Goal: Task Accomplishment & Management: Complete application form

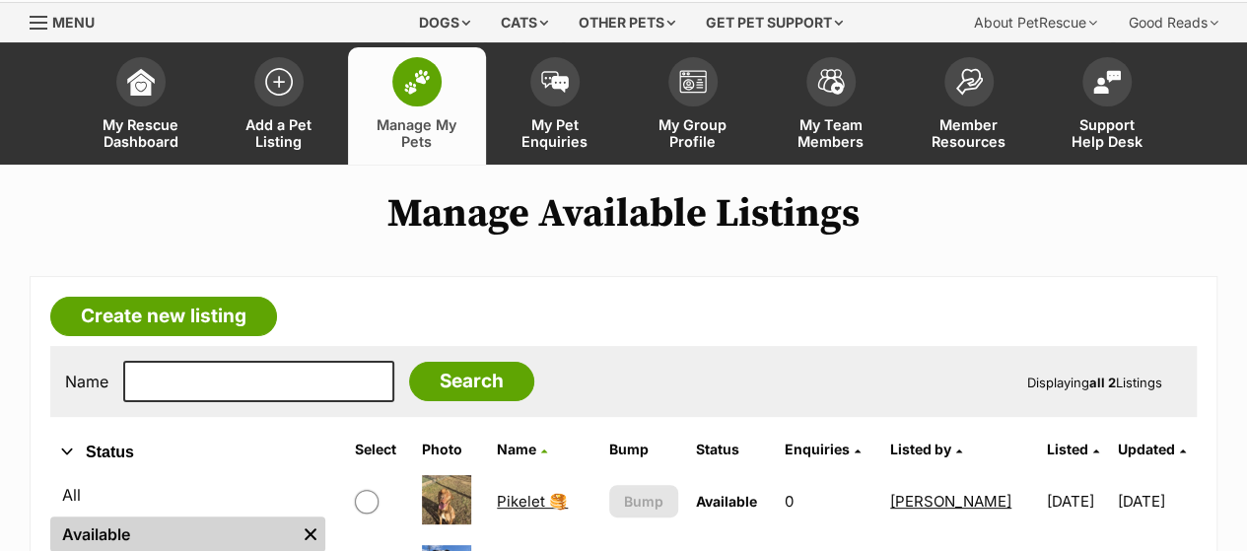
scroll to position [45, 0]
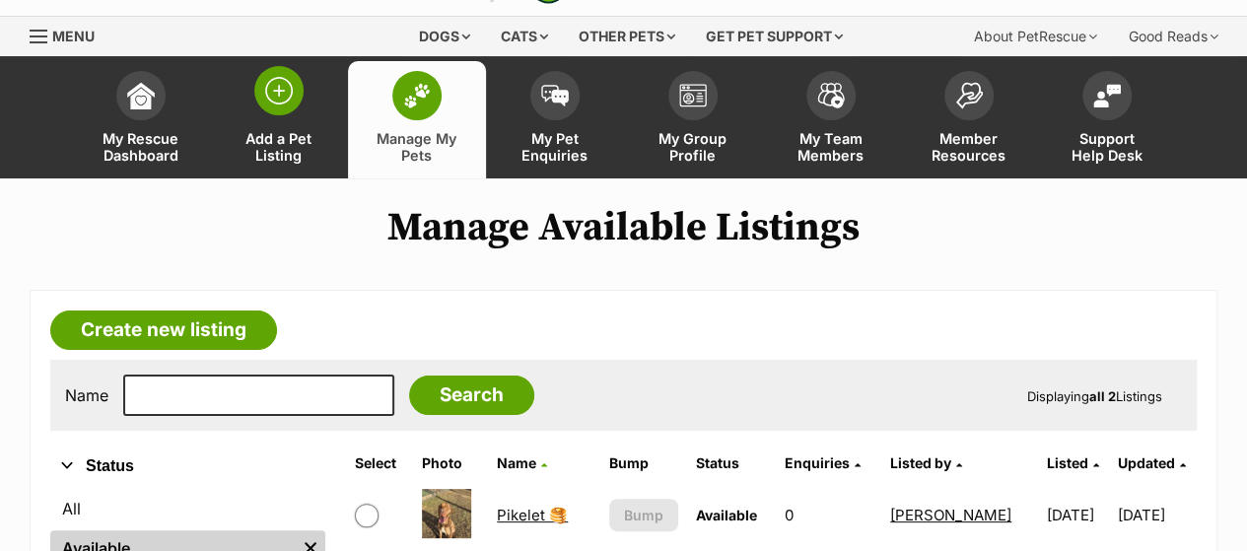
click at [268, 93] on img at bounding box center [279, 91] width 28 height 28
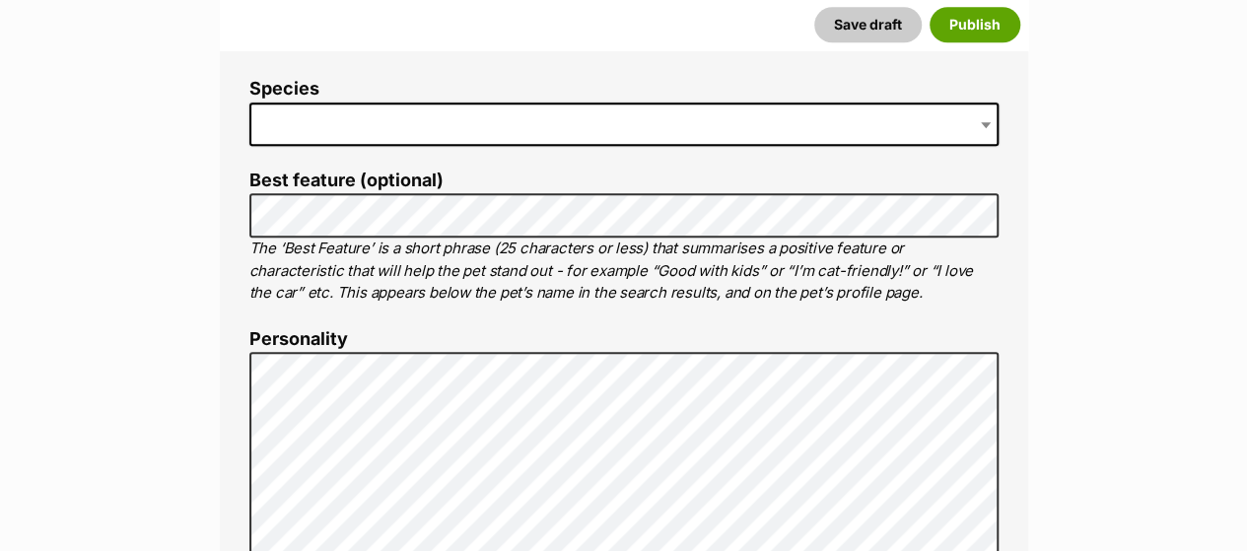
scroll to position [927, 0]
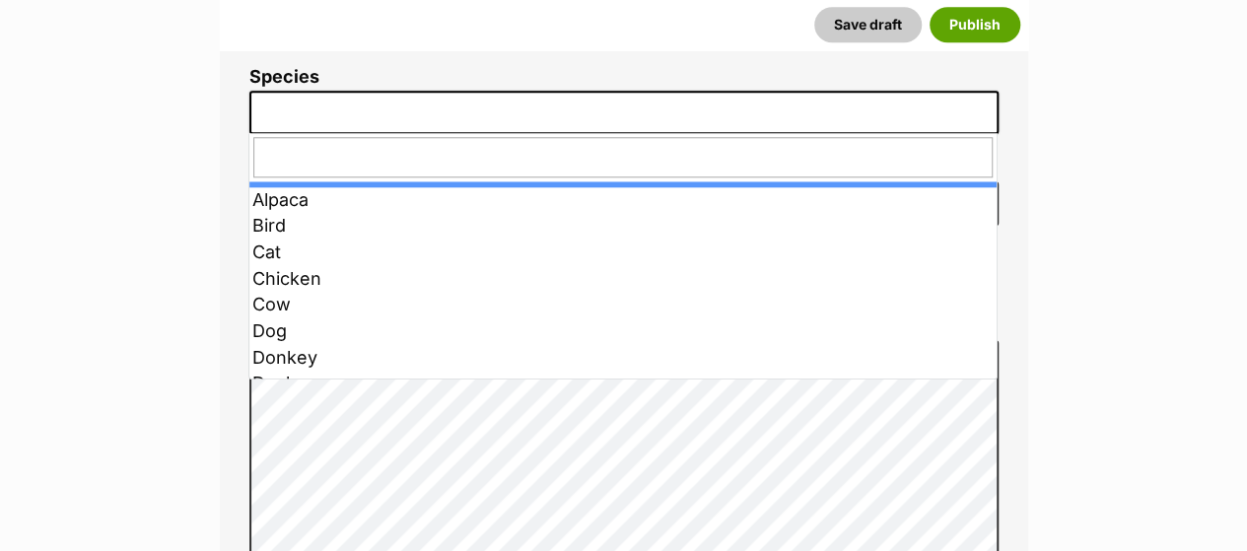
click at [649, 108] on span at bounding box center [623, 112] width 749 height 43
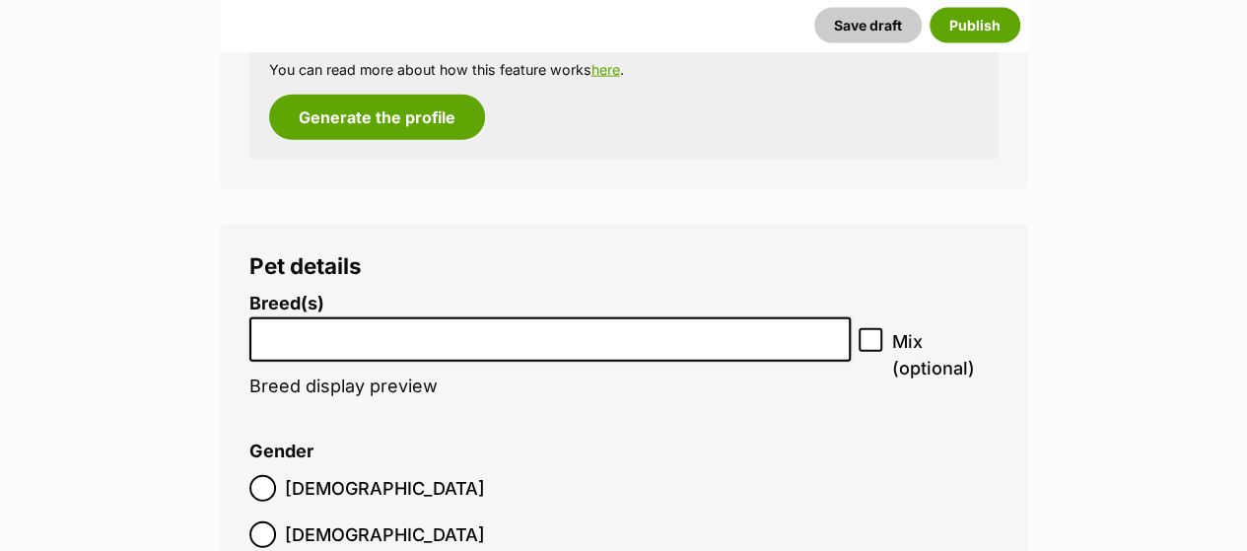
scroll to position [2329, 0]
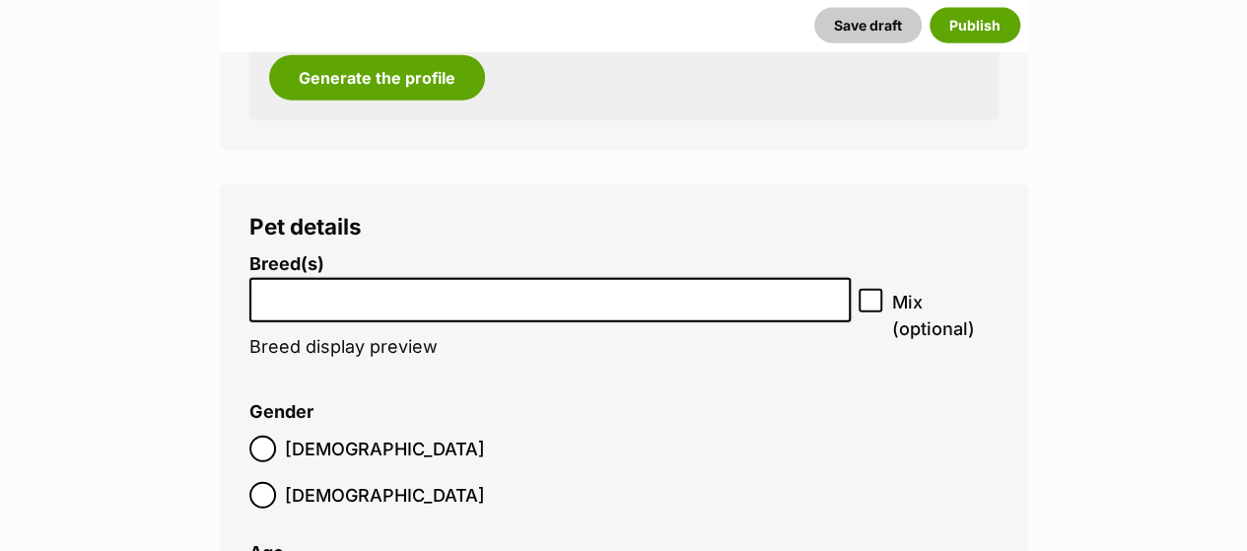
click at [450, 289] on input "search" at bounding box center [550, 295] width 589 height 21
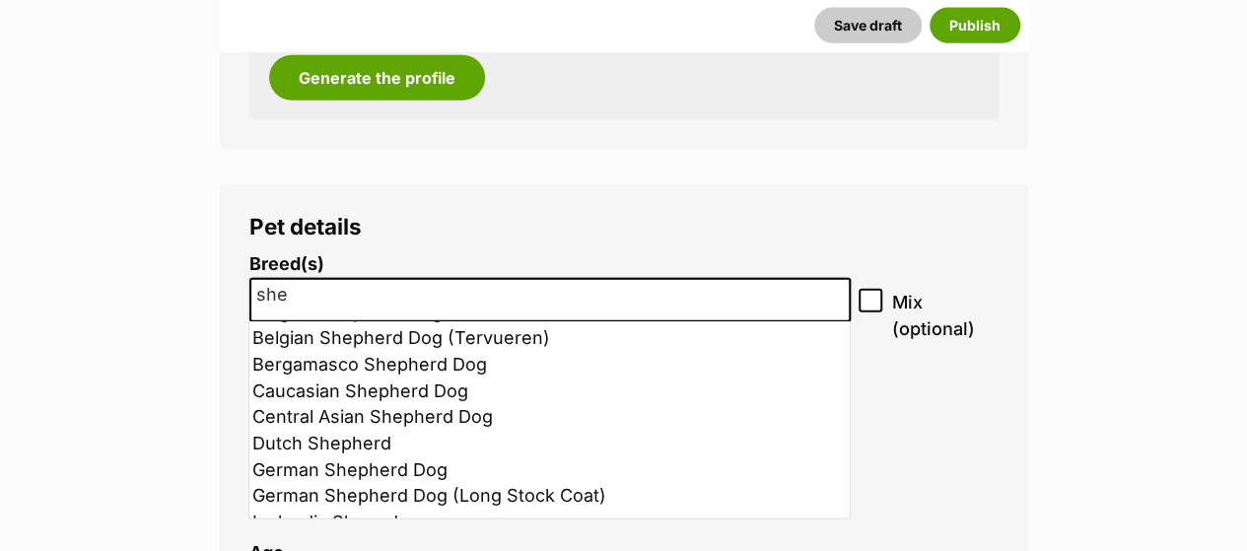
scroll to position [171, 0]
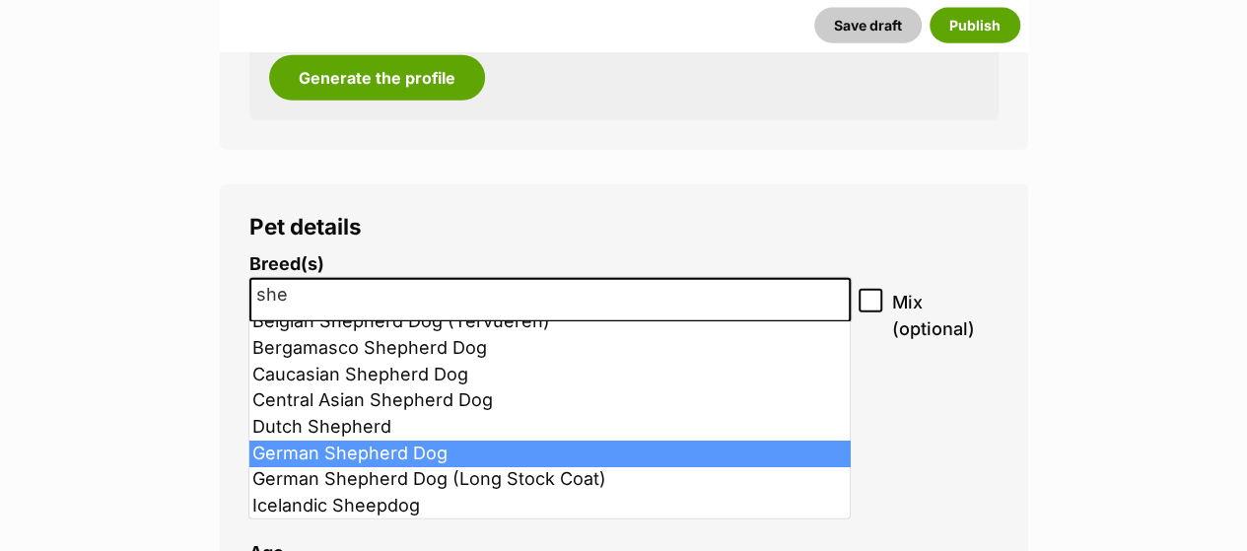
type input "she"
select select "354"
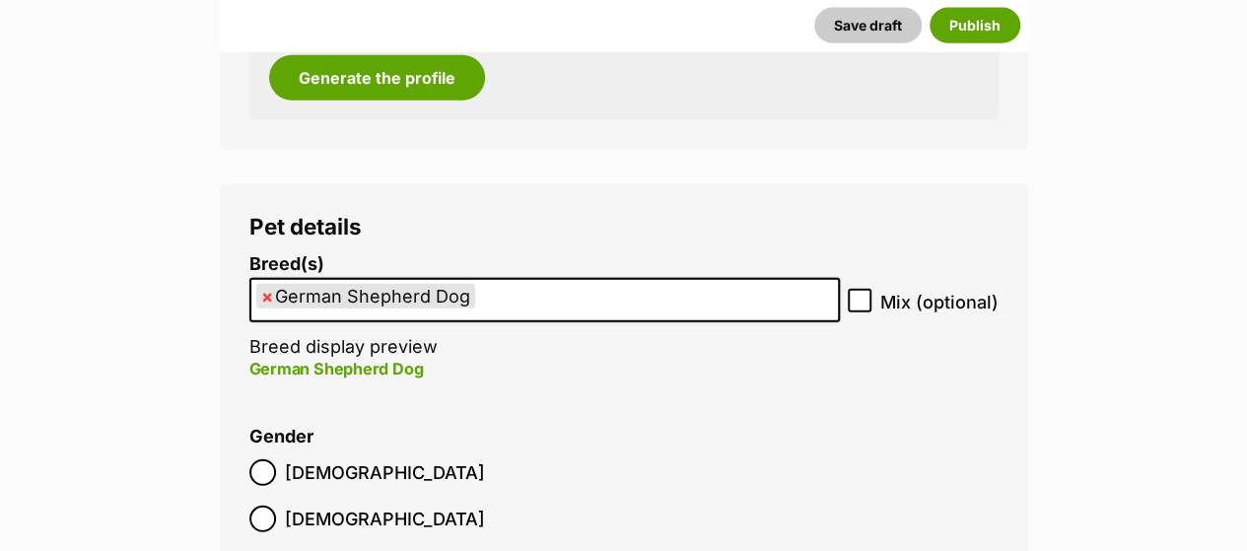
click at [862, 303] on icon at bounding box center [860, 301] width 12 height 9
click at [862, 303] on input "Mix (optional)" at bounding box center [860, 301] width 24 height 24
checkbox input "true"
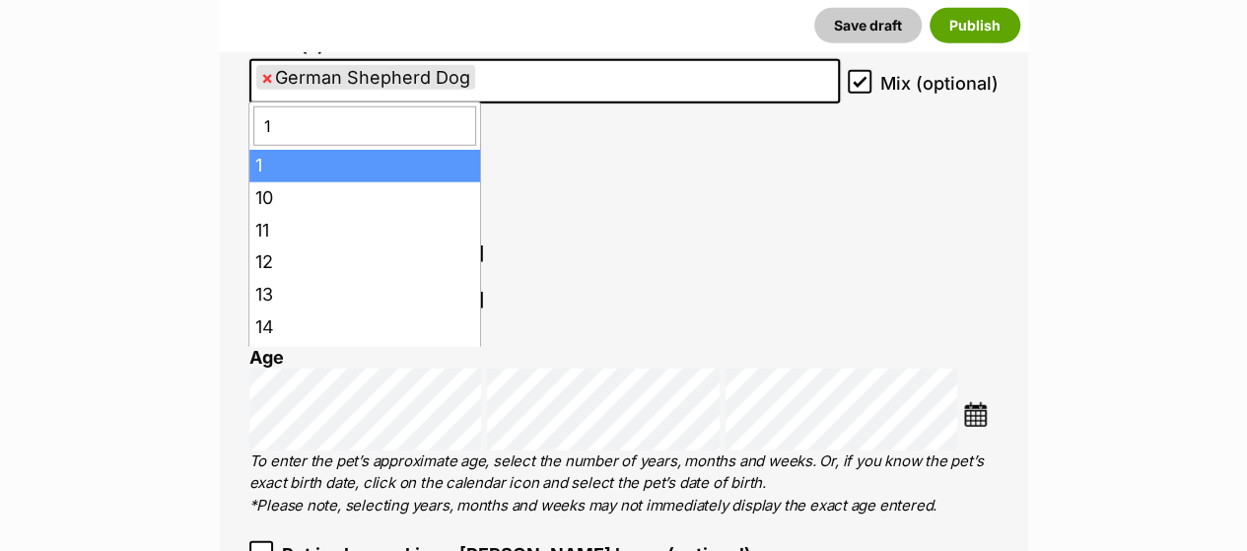
type input "1"
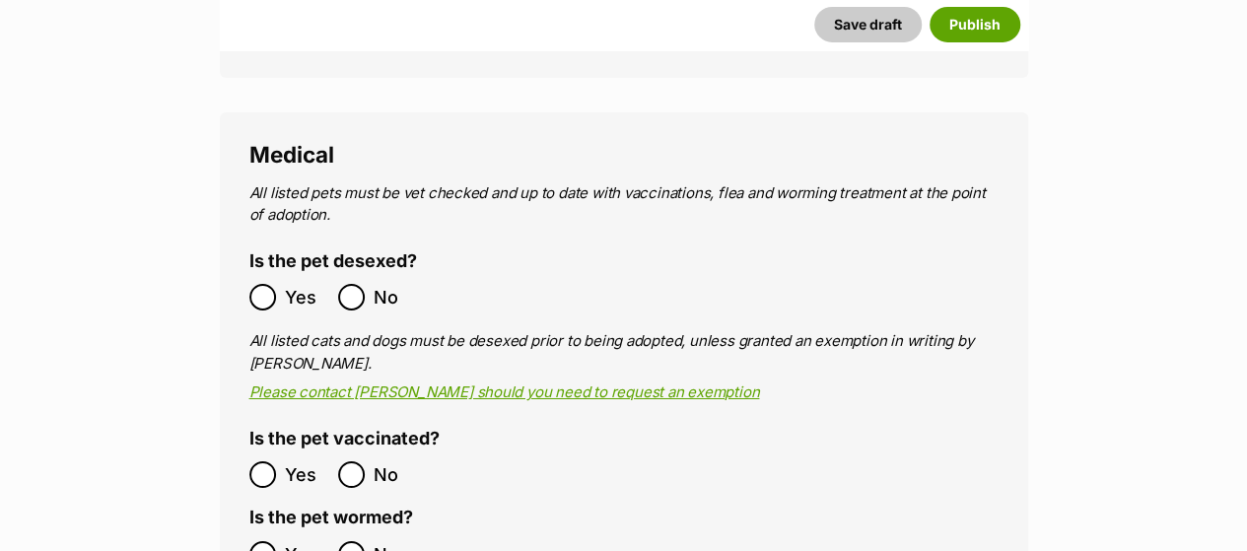
scroll to position [3358, 0]
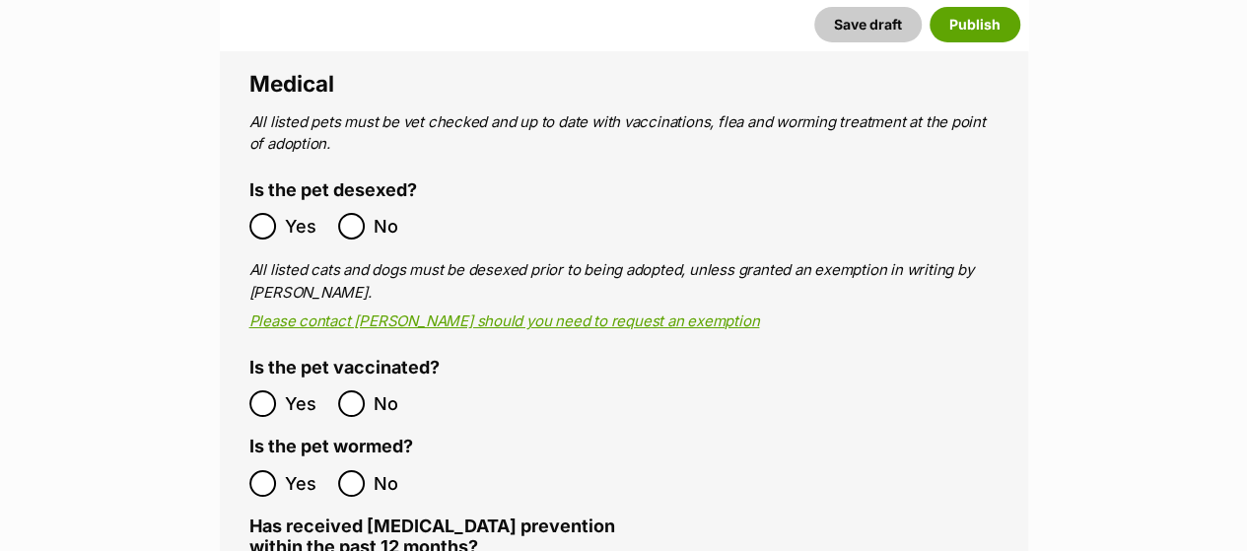
click at [264, 460] on ol "Yes No" at bounding box center [436, 483] width 375 height 46
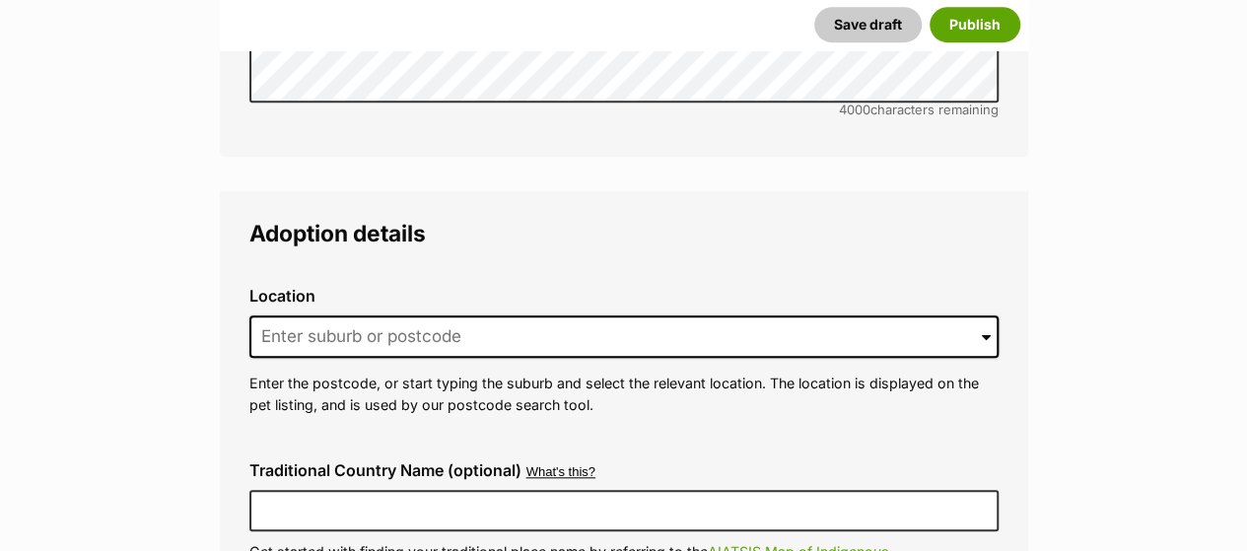
scroll to position [4507, 0]
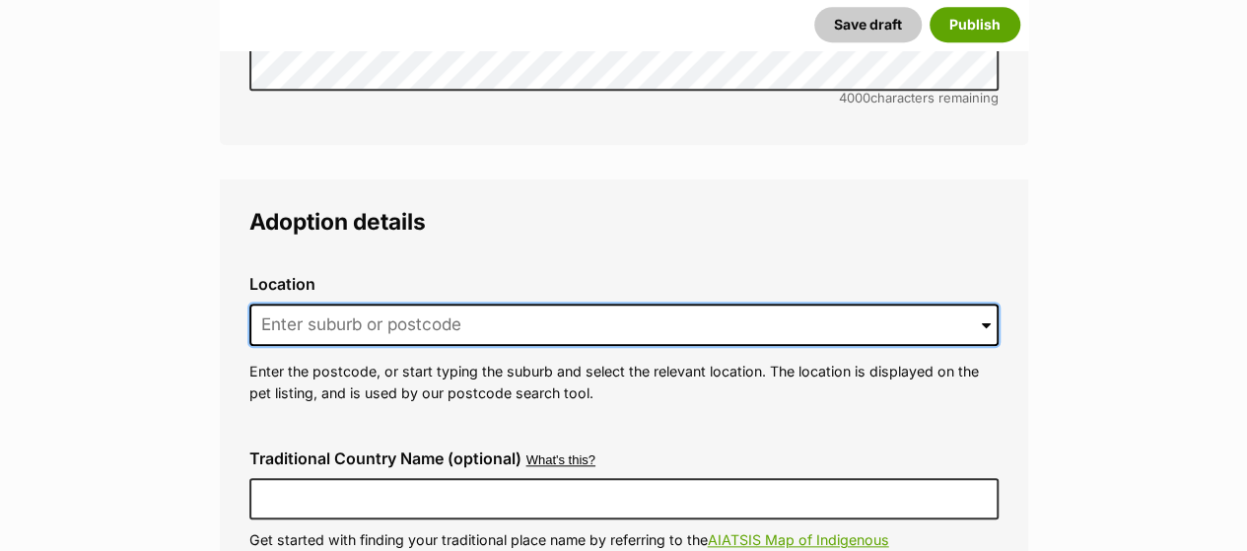
click at [495, 304] on input at bounding box center [623, 325] width 749 height 43
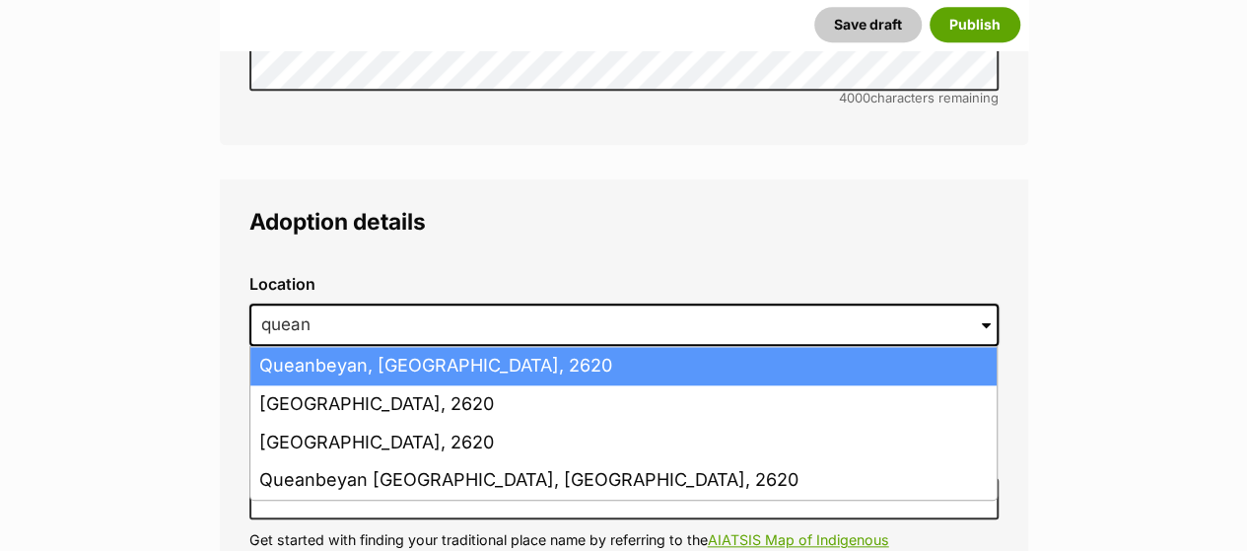
type input "Queanbeyan, New South Wales, 2620"
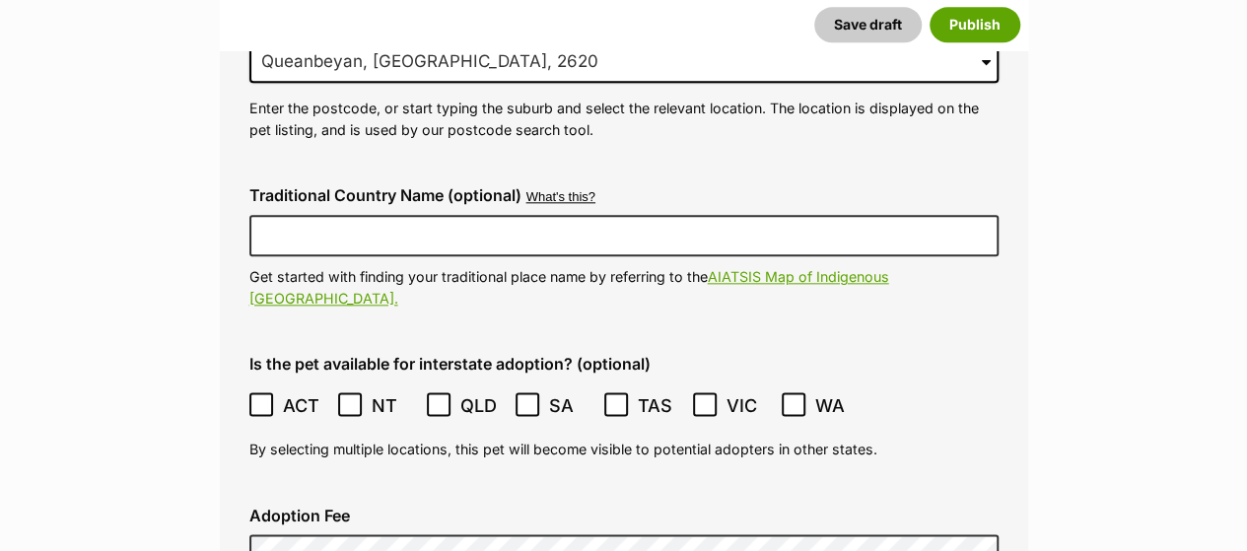
scroll to position [4808, 0]
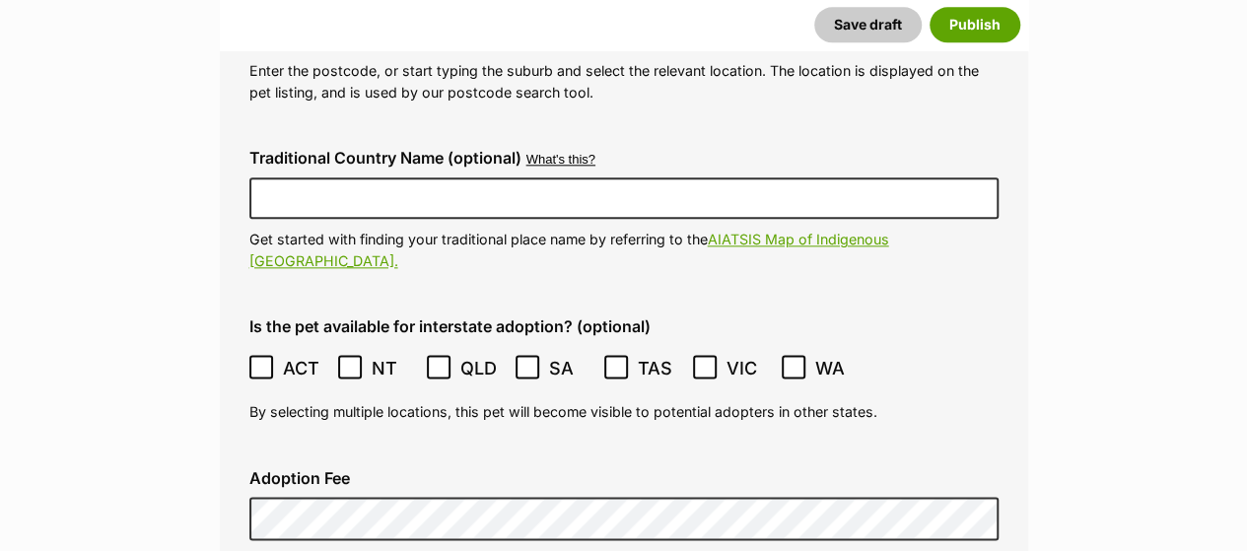
click at [256, 360] on icon at bounding box center [261, 367] width 14 height 14
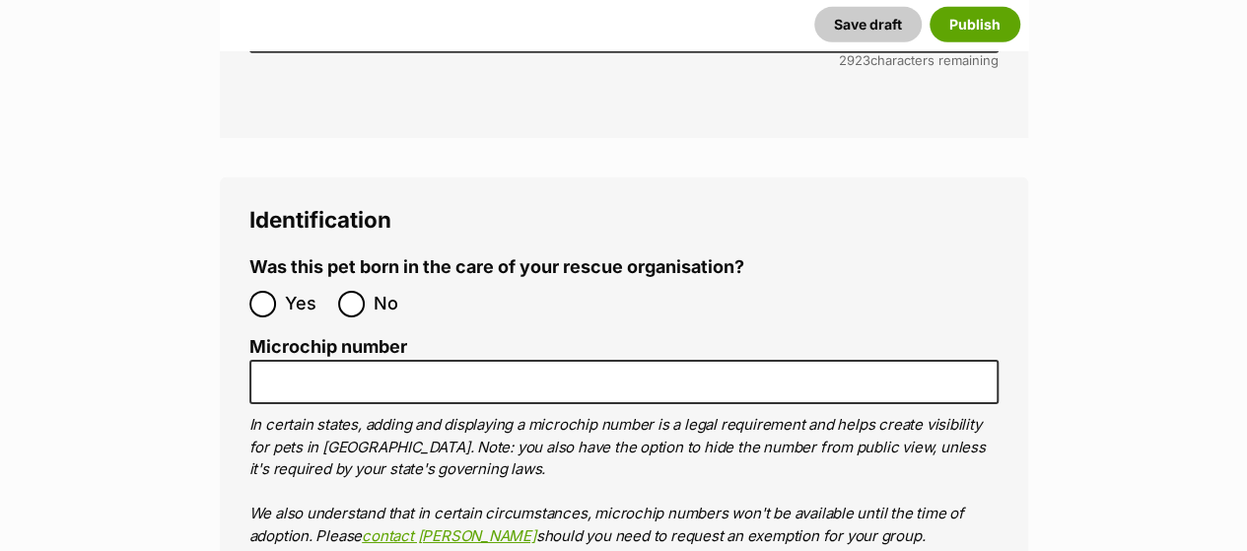
scroll to position [6821, 0]
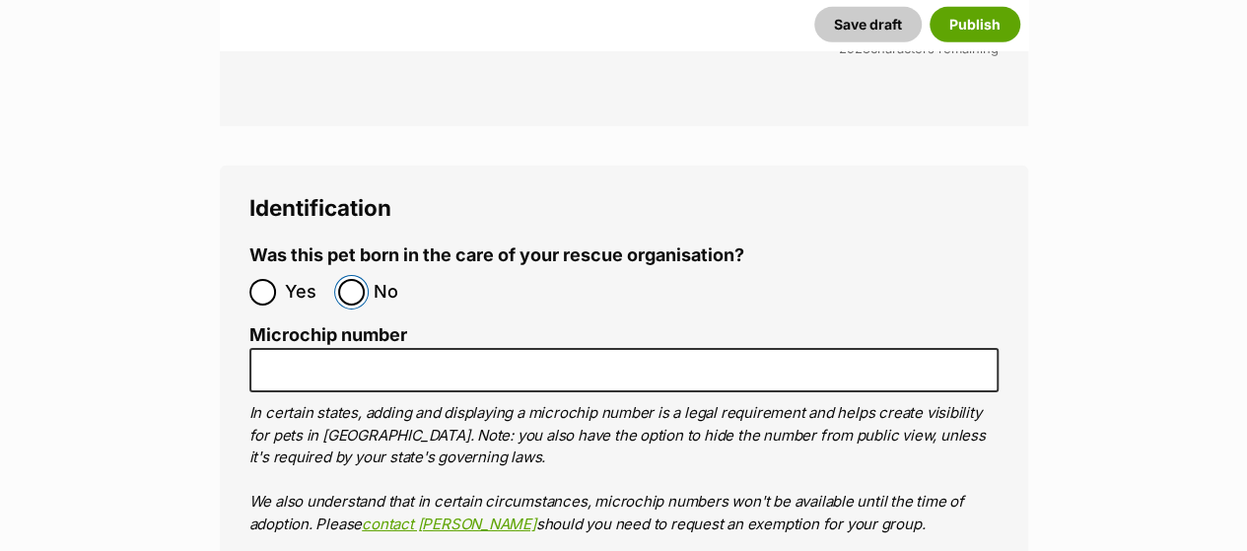
click at [351, 279] on input "No" at bounding box center [351, 292] width 27 height 27
radio input "true"
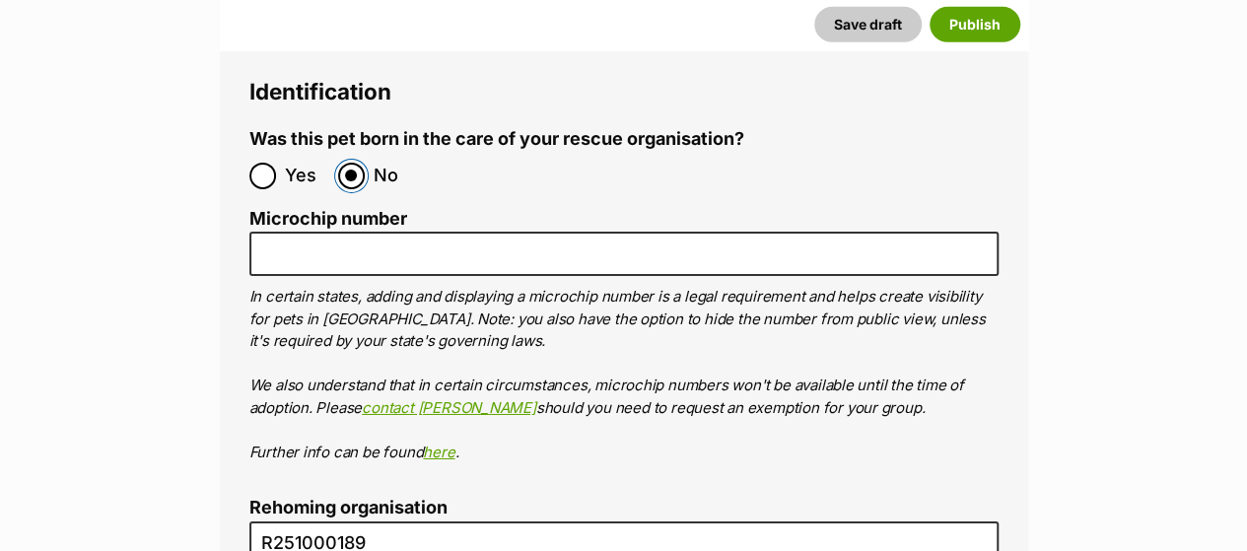
scroll to position [6901, 0]
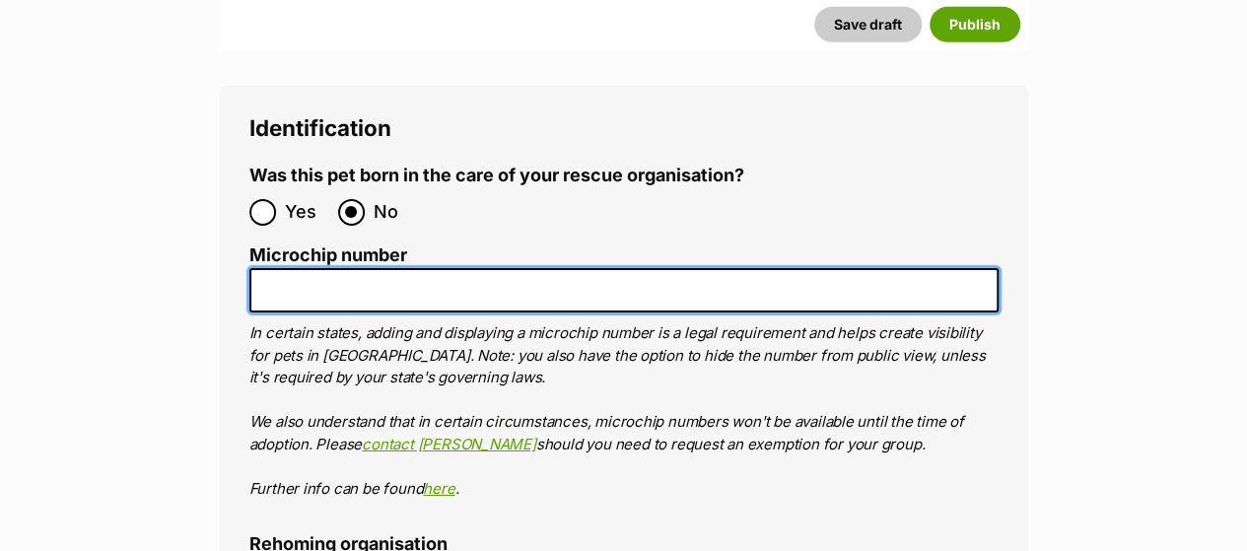
click at [412, 268] on input "Microchip number" at bounding box center [623, 290] width 749 height 44
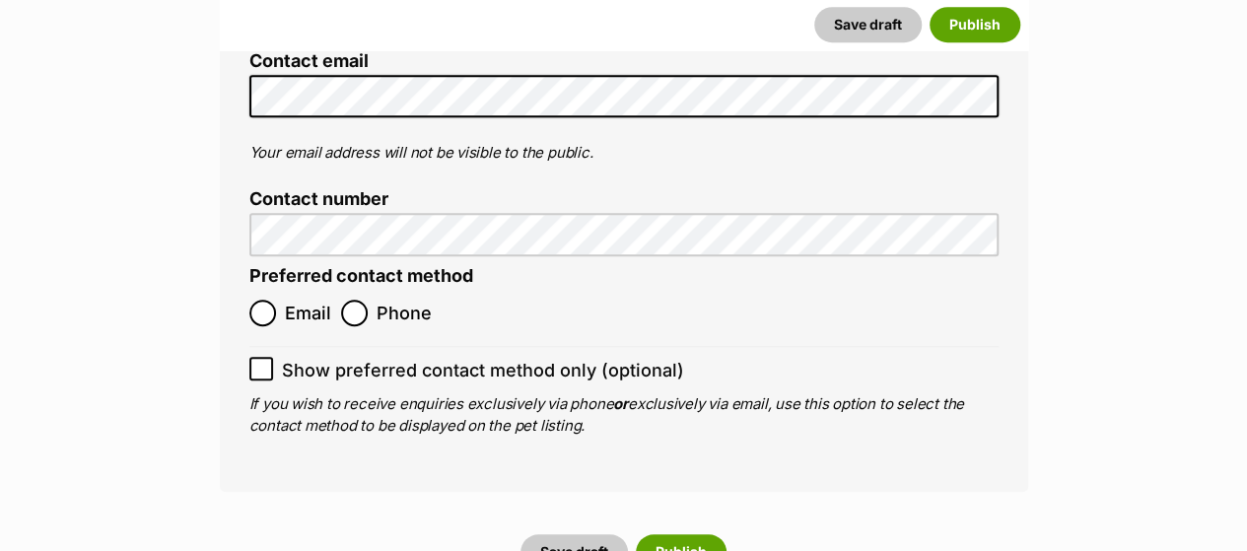
scroll to position [8034, 0]
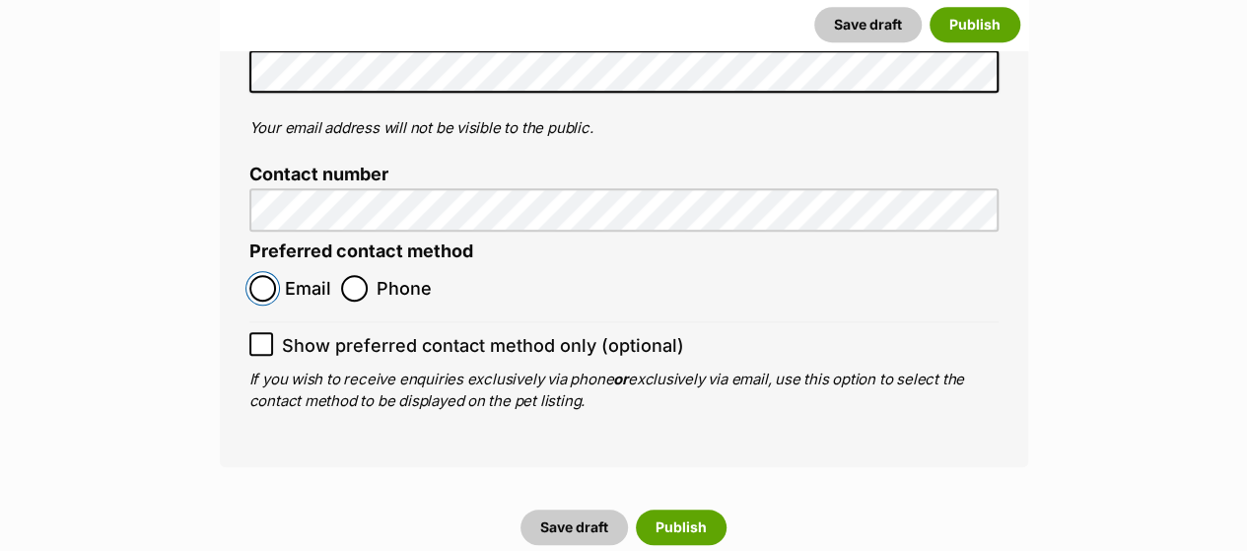
click at [251, 275] on input "Email" at bounding box center [262, 288] width 27 height 27
radio input "true"
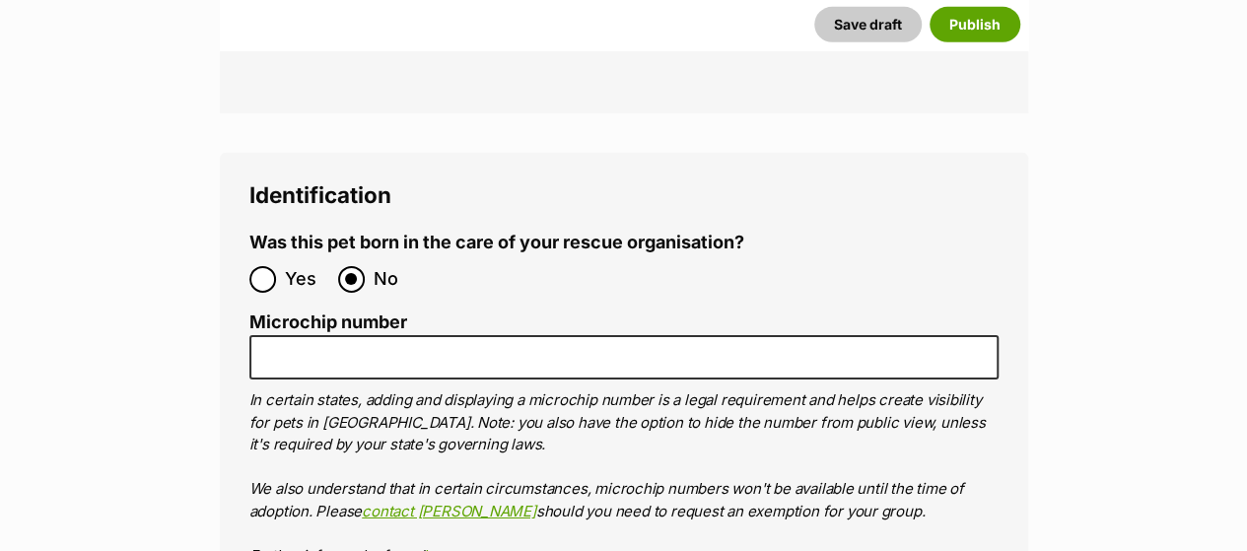
scroll to position [6809, 0]
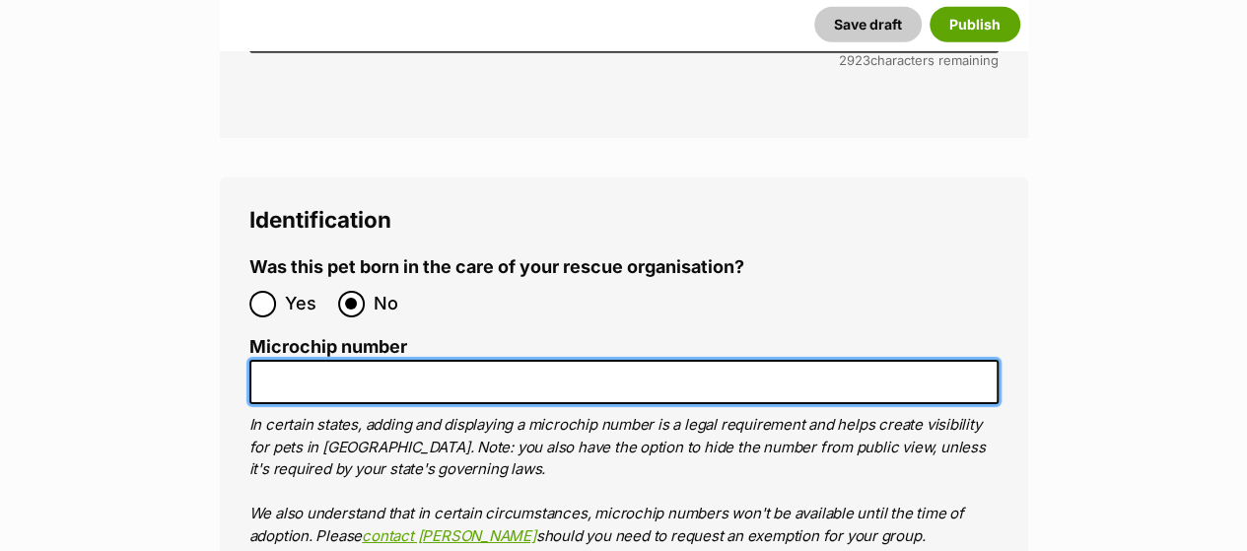
click at [481, 360] on input "Microchip number" at bounding box center [623, 382] width 749 height 44
paste input "991001006090320"
type input "991001006090320"
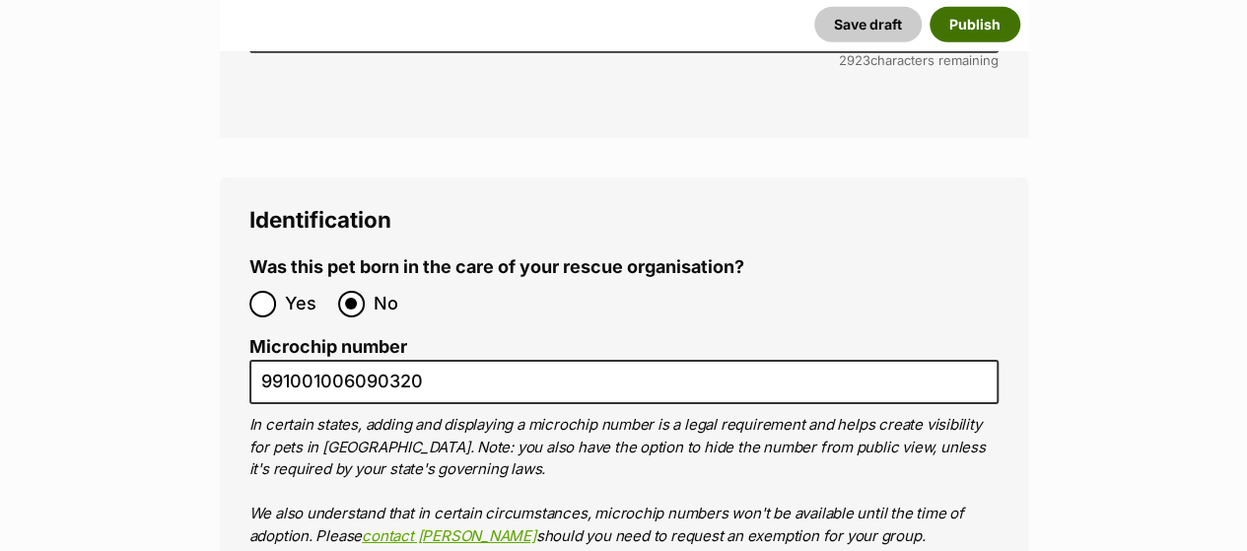
click at [981, 29] on button "Publish" at bounding box center [975, 24] width 91 height 35
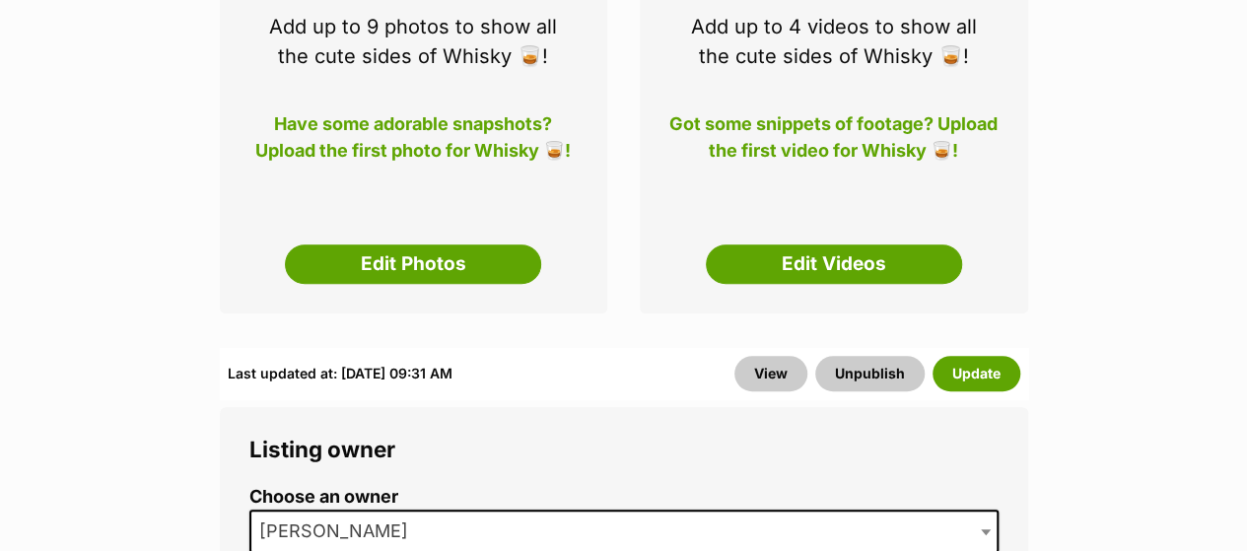
scroll to position [389, 0]
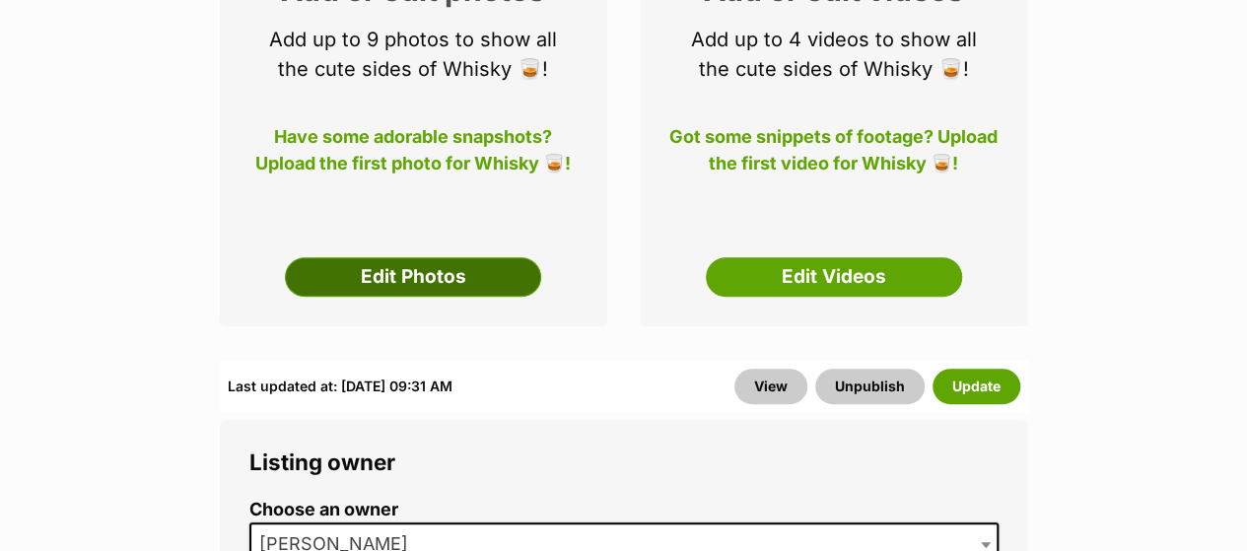
click at [453, 270] on link "Edit Photos" at bounding box center [413, 276] width 256 height 39
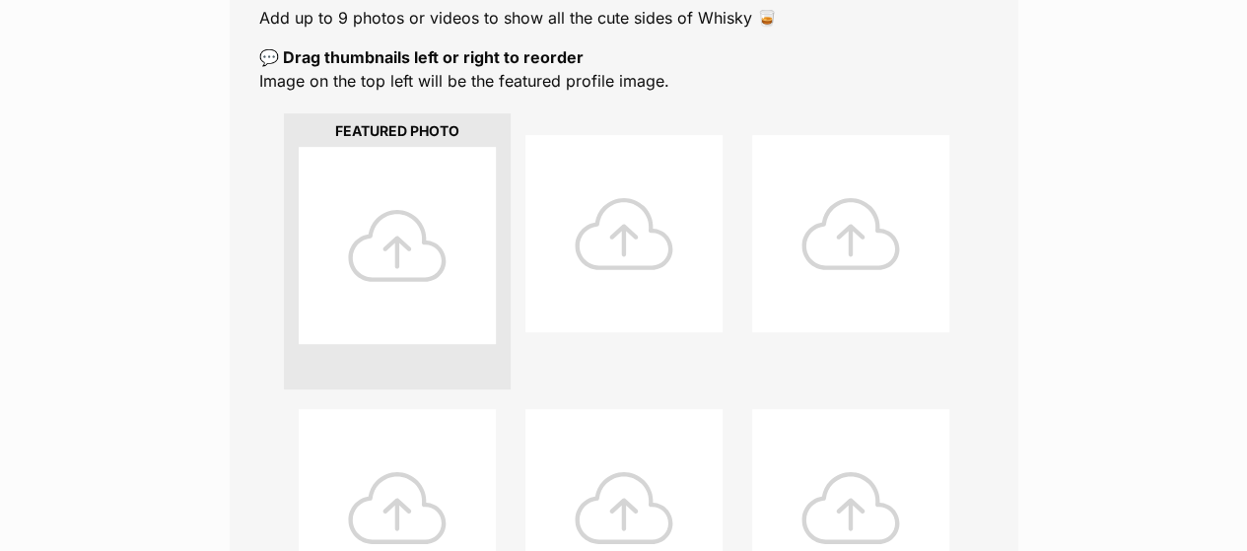
scroll to position [454, 0]
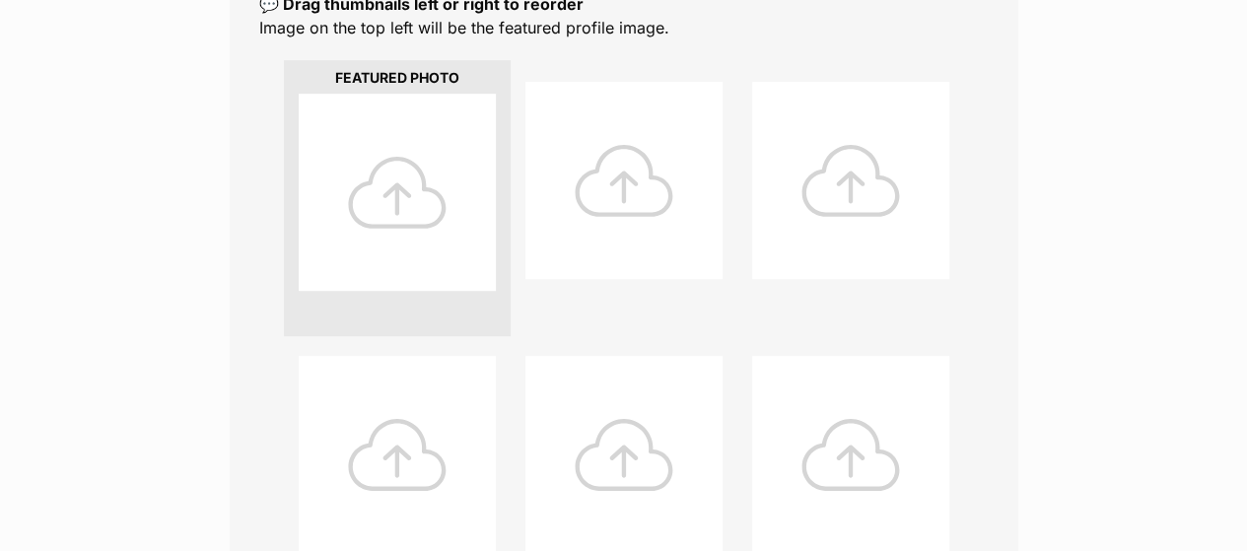
click at [434, 192] on div at bounding box center [397, 192] width 197 height 197
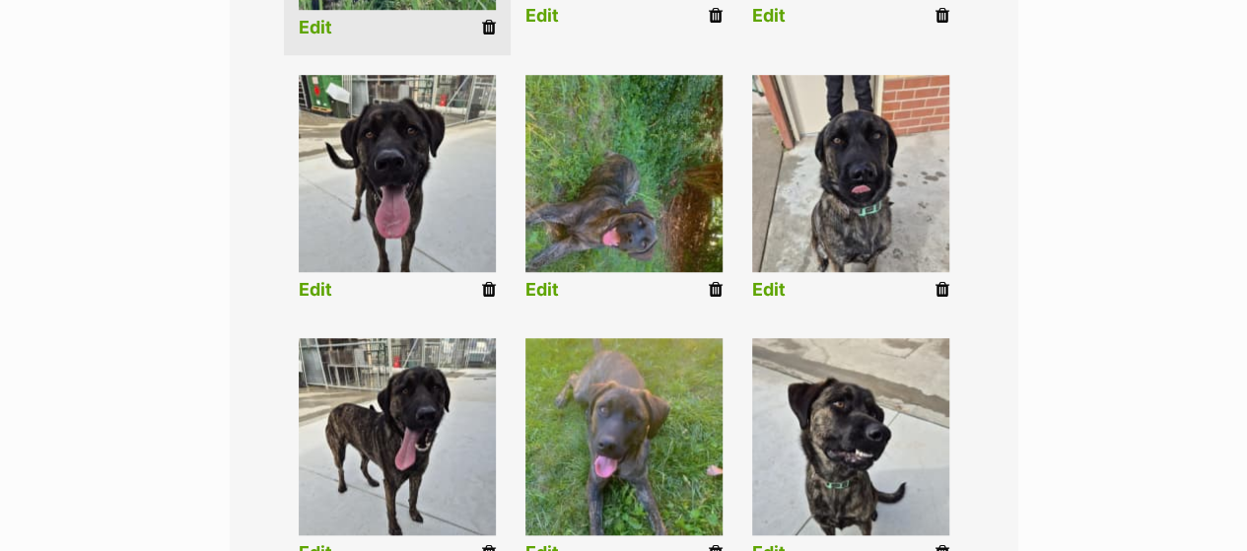
scroll to position [767, 0]
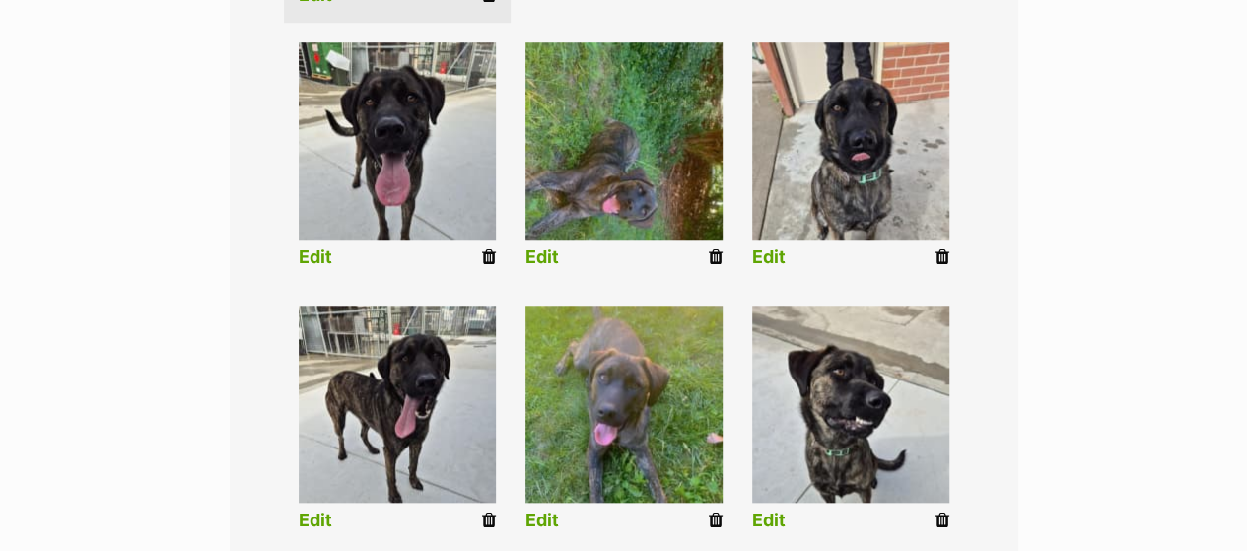
click at [717, 263] on icon at bounding box center [716, 257] width 14 height 18
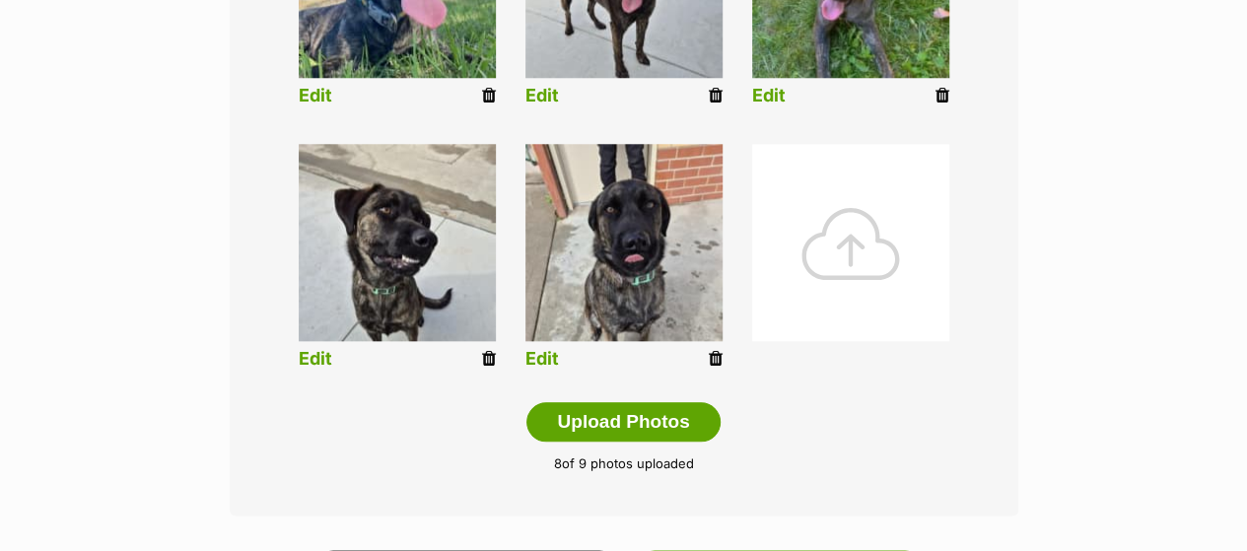
scroll to position [933, 0]
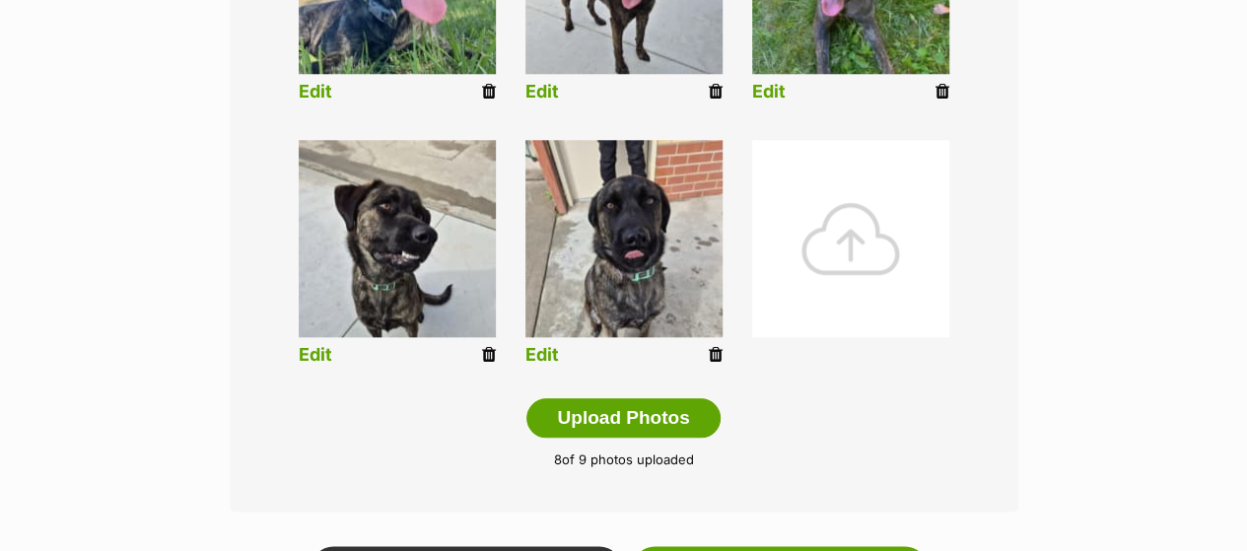
click at [848, 273] on div at bounding box center [850, 238] width 197 height 197
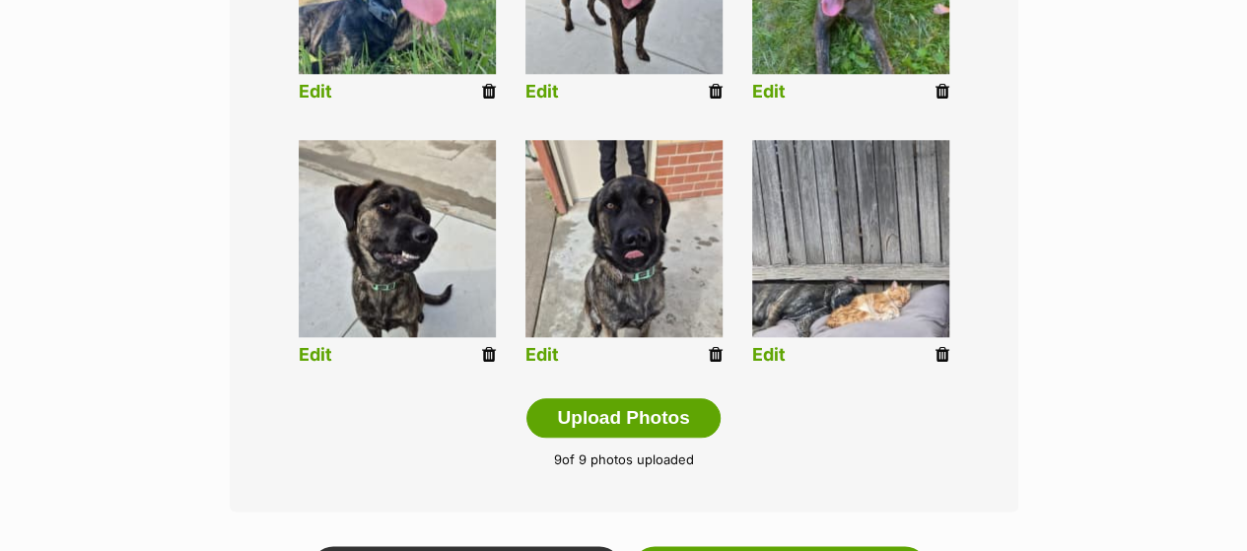
click at [753, 364] on link "Edit" at bounding box center [769, 355] width 34 height 21
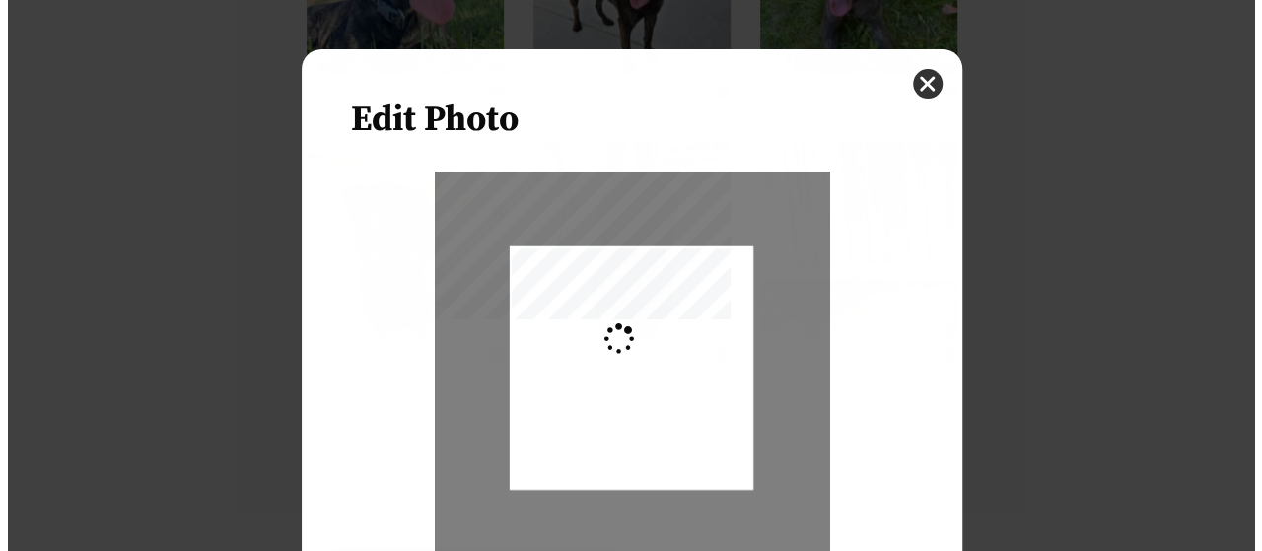
scroll to position [0, 0]
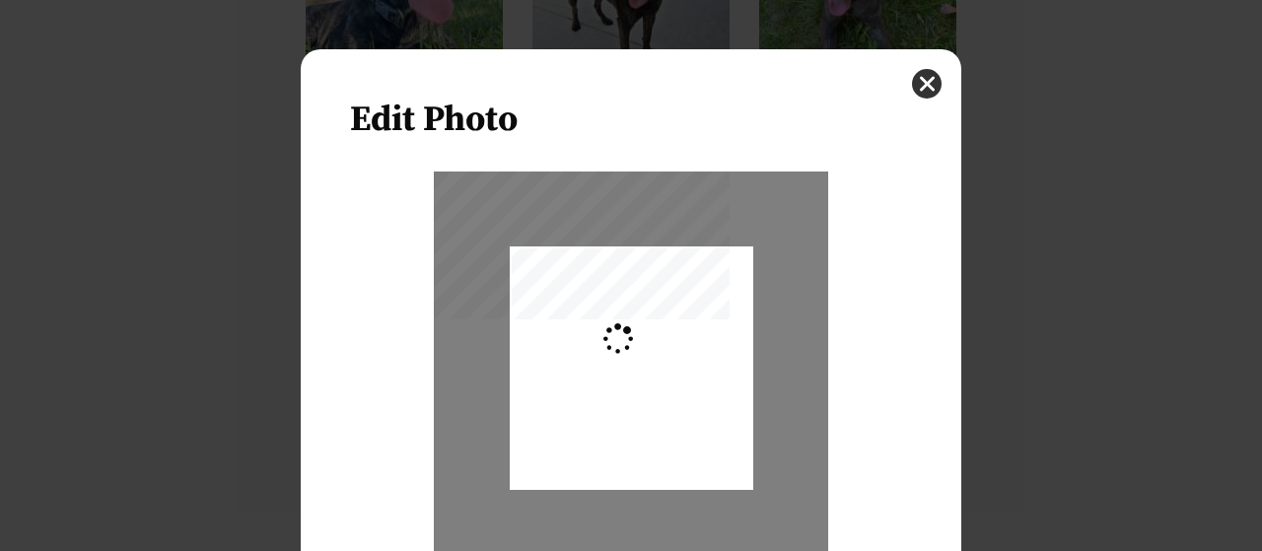
type input "0.2744"
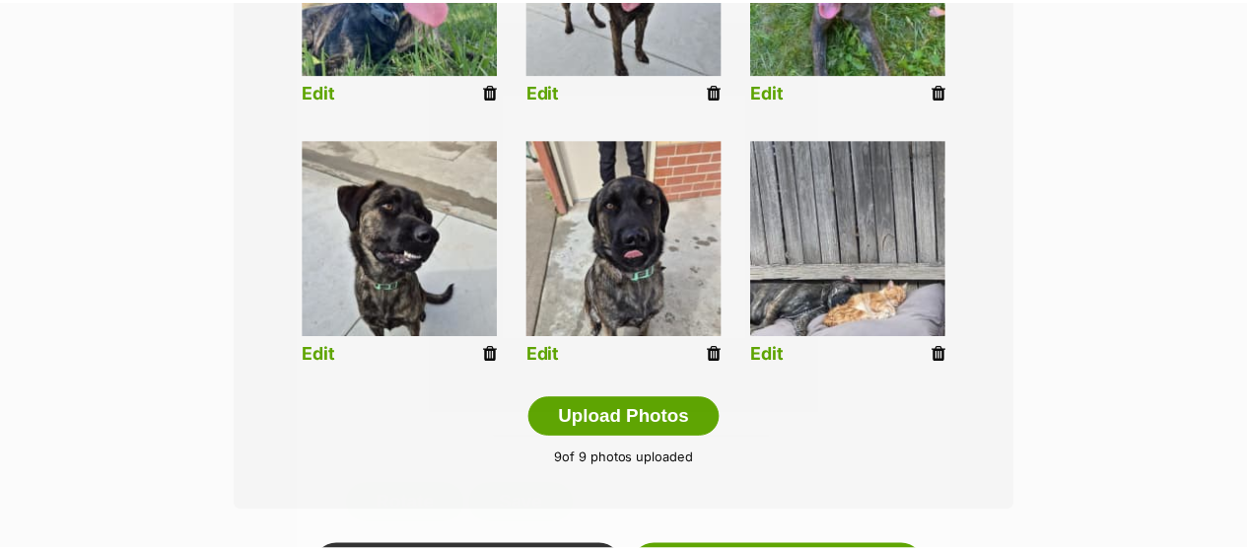
scroll to position [933, 0]
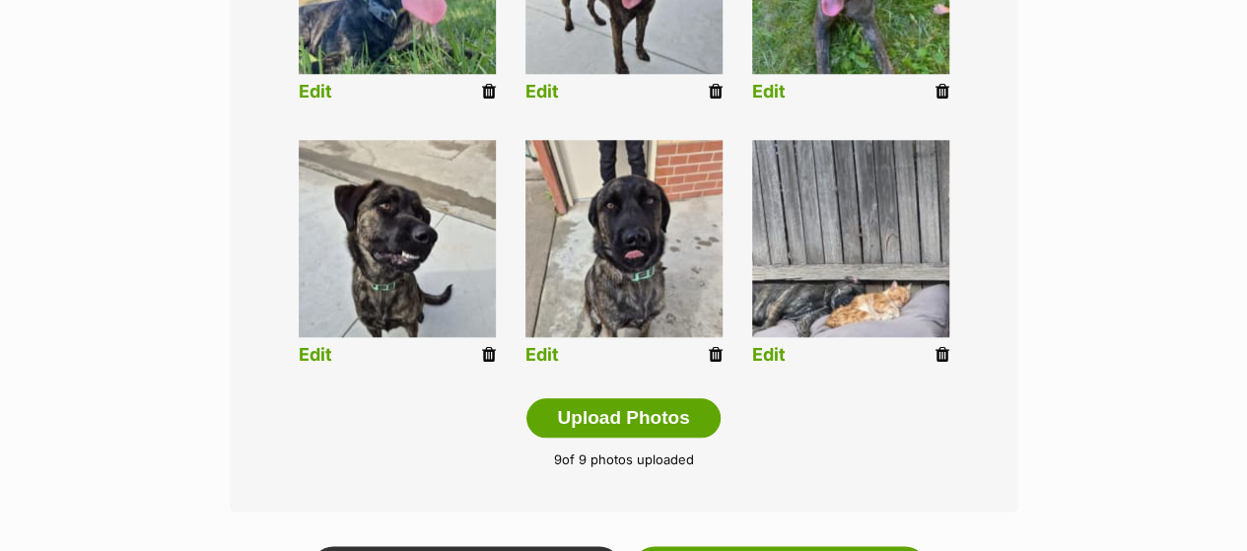
click at [766, 360] on link "Edit" at bounding box center [769, 355] width 34 height 21
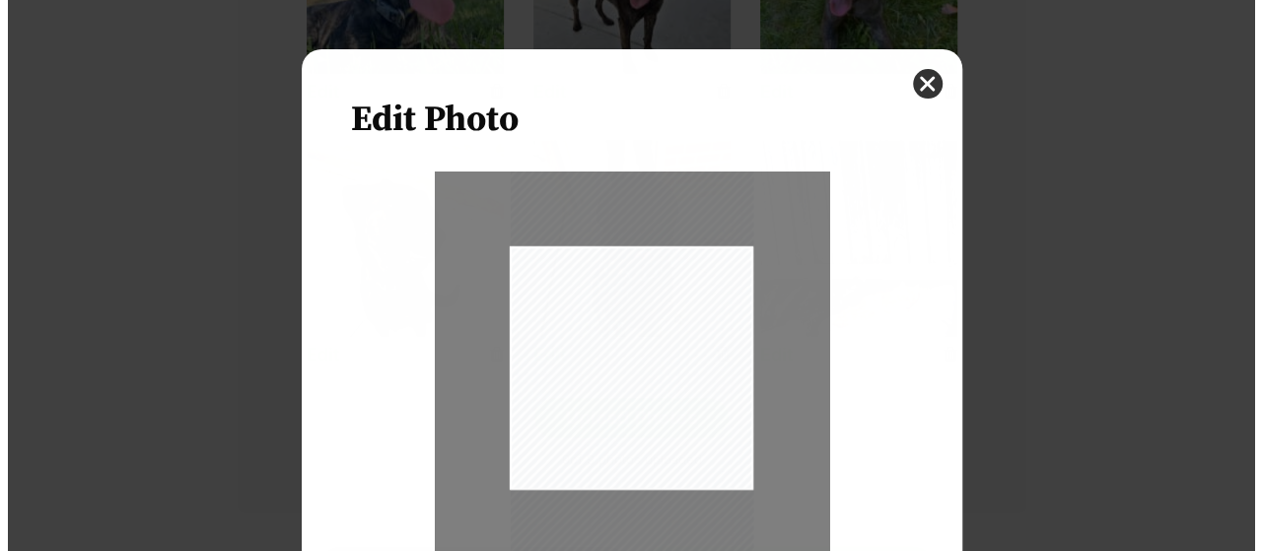
scroll to position [0, 0]
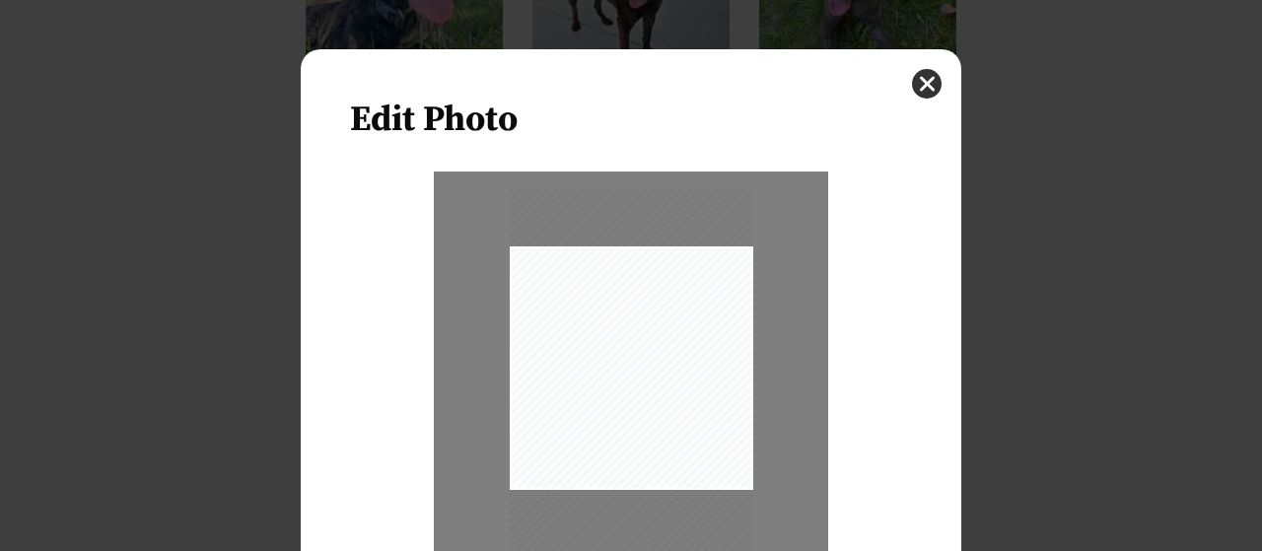
drag, startPoint x: 657, startPoint y: 384, endPoint x: 678, endPoint y: 421, distance: 43.3
click at [678, 421] on div "Dialog Window - Close (Press escape to close)" at bounding box center [632, 405] width 244 height 433
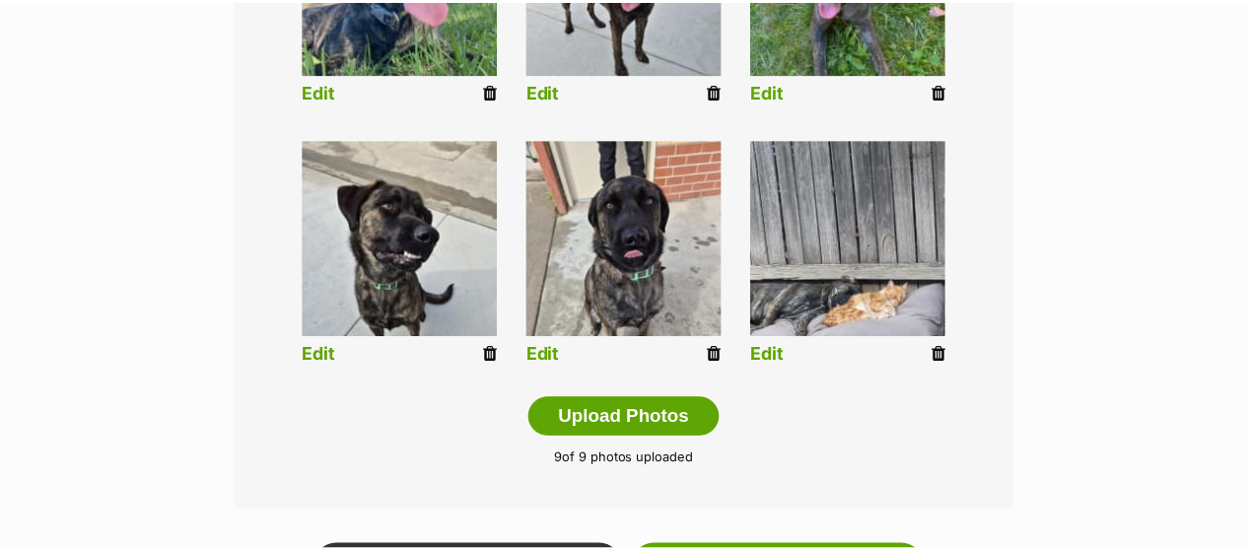
scroll to position [933, 0]
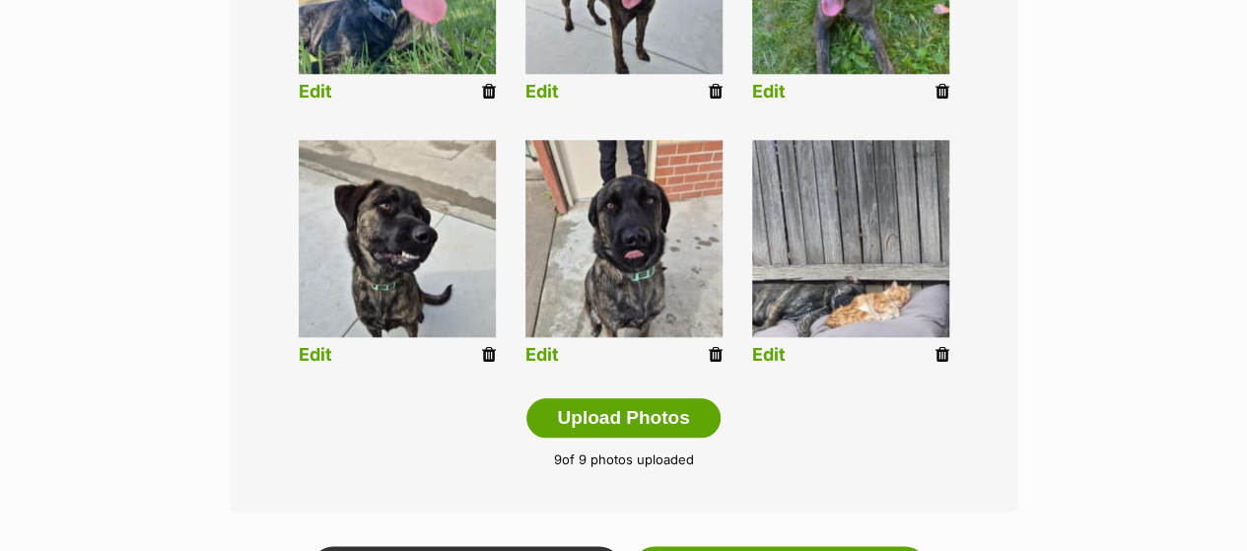
click at [836, 231] on img at bounding box center [850, 238] width 197 height 197
click at [766, 356] on link "Edit" at bounding box center [769, 355] width 34 height 21
click at [777, 350] on link "Edit" at bounding box center [769, 355] width 34 height 21
click at [757, 356] on link "Edit" at bounding box center [769, 355] width 34 height 21
type input "0.2744"
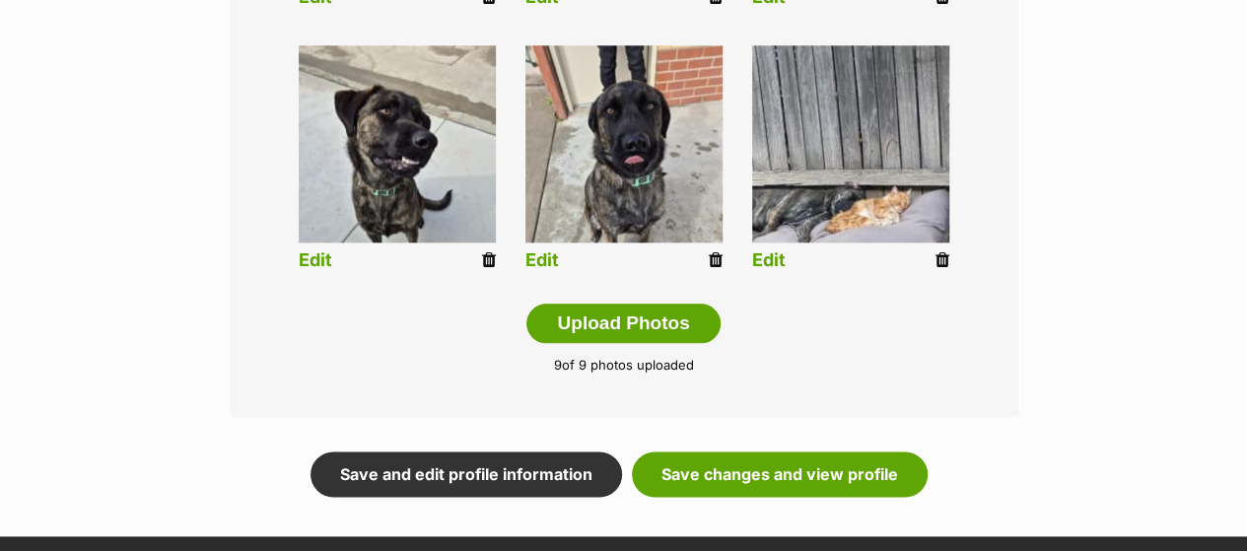
scroll to position [1018, 0]
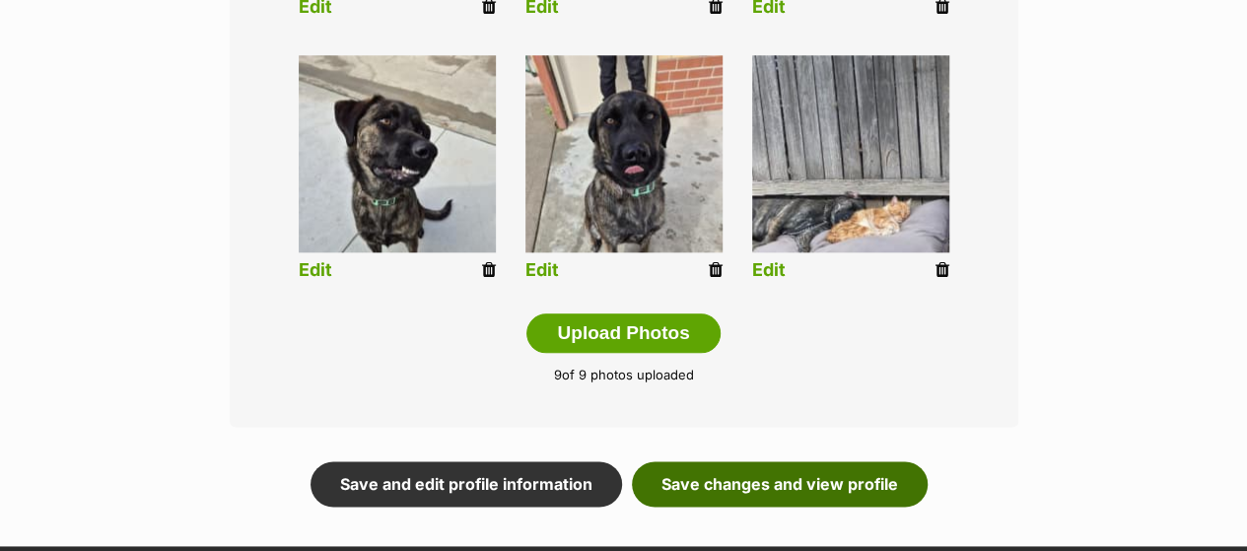
click at [778, 498] on link "Save changes and view profile" at bounding box center [780, 483] width 296 height 45
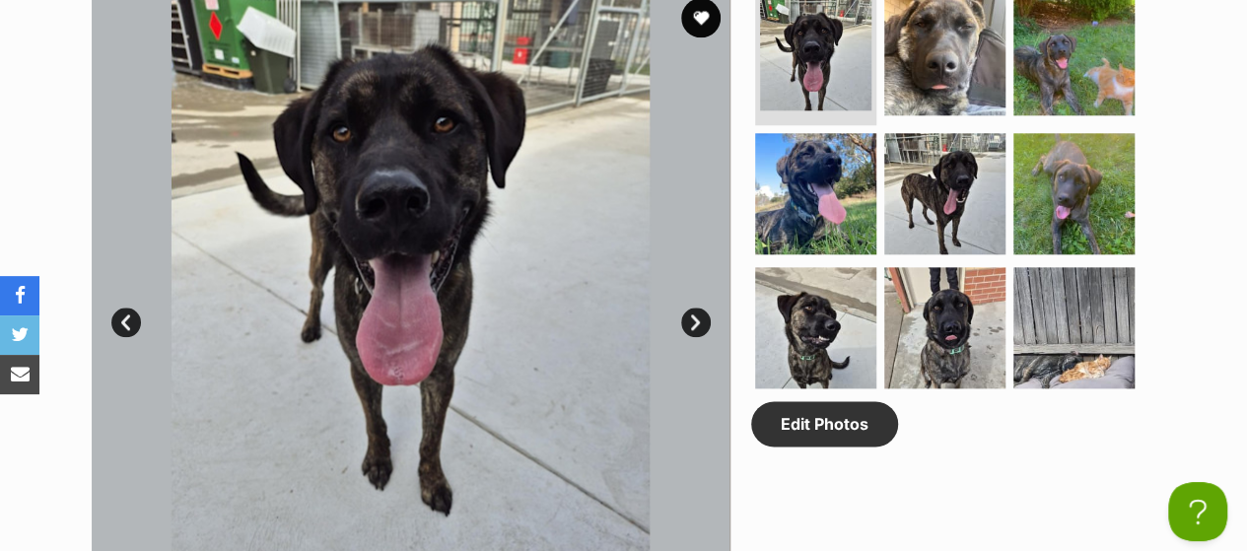
click at [702, 327] on link "Next" at bounding box center [696, 323] width 30 height 30
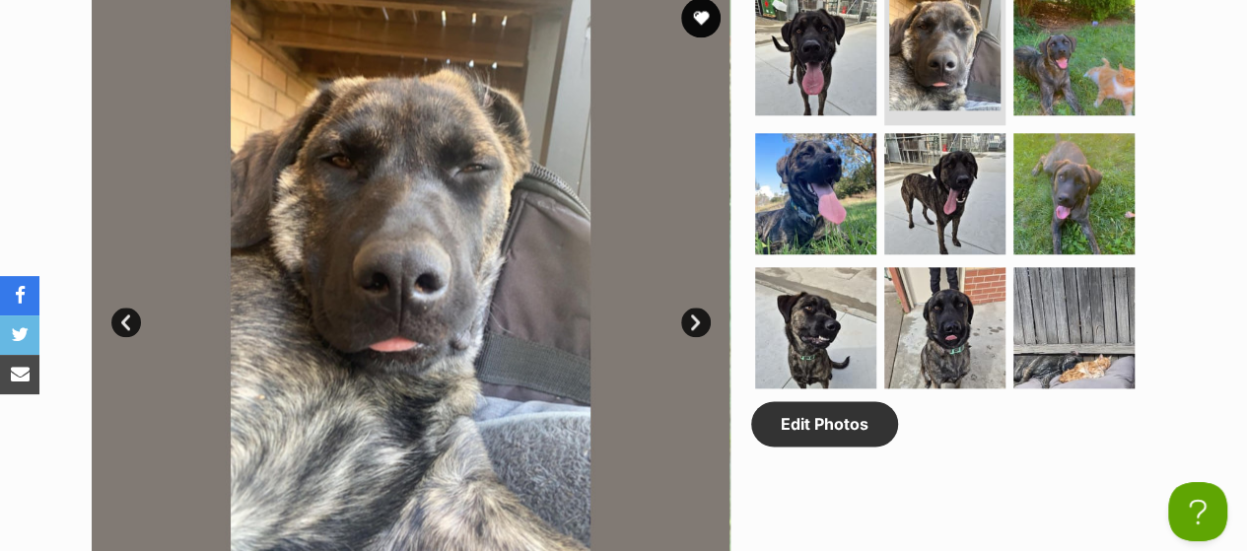
click at [702, 327] on link "Next" at bounding box center [696, 323] width 30 height 30
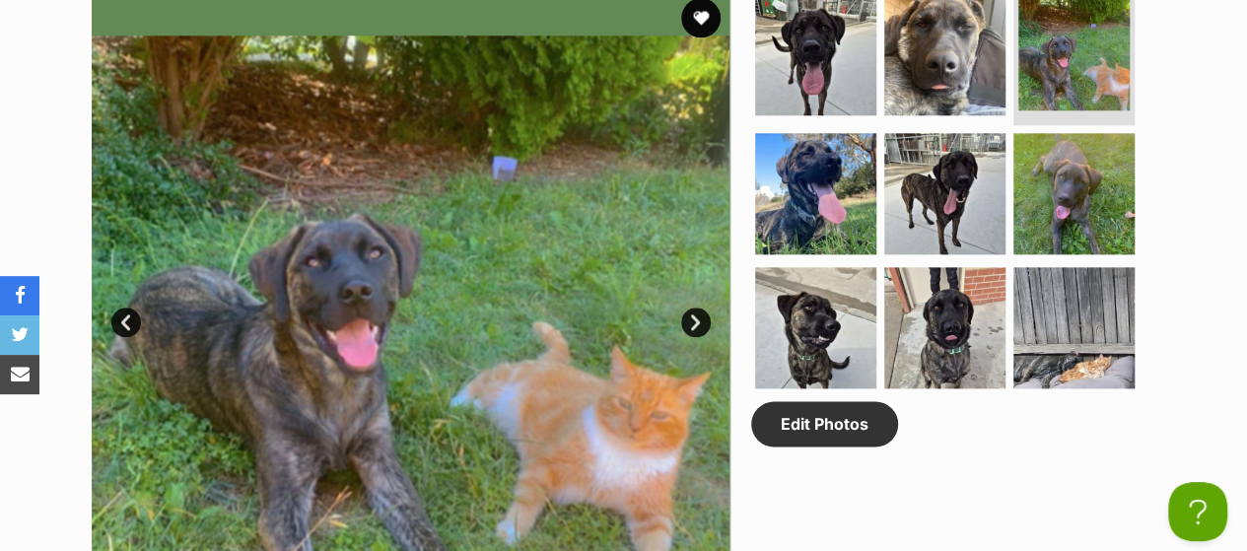
click at [702, 327] on link "Next" at bounding box center [696, 323] width 30 height 30
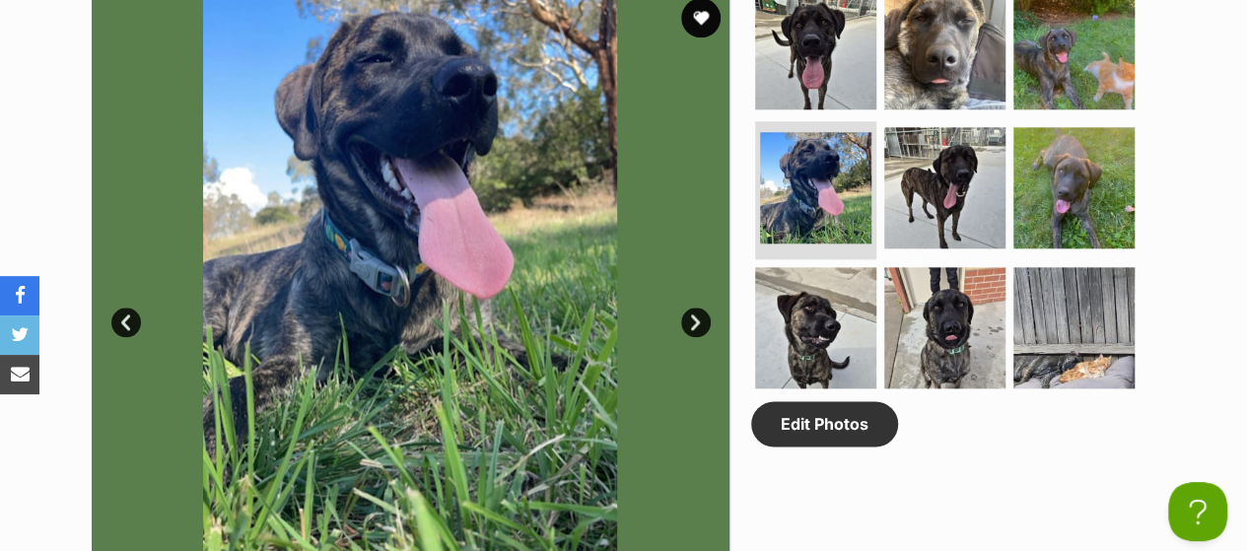
click at [702, 327] on link "Next" at bounding box center [696, 323] width 30 height 30
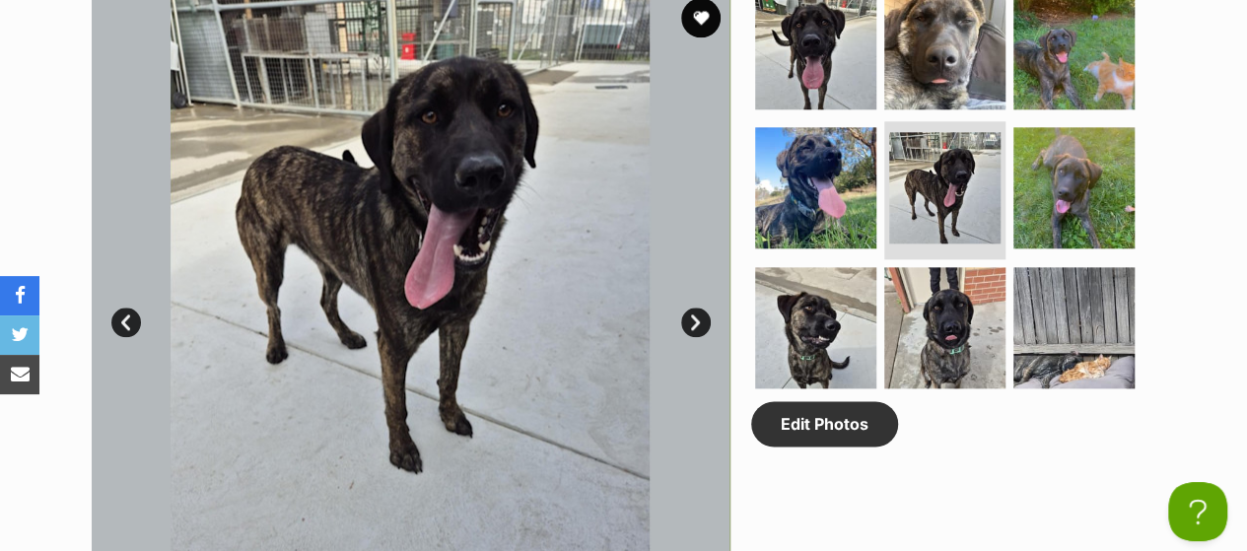
click at [702, 327] on link "Next" at bounding box center [696, 323] width 30 height 30
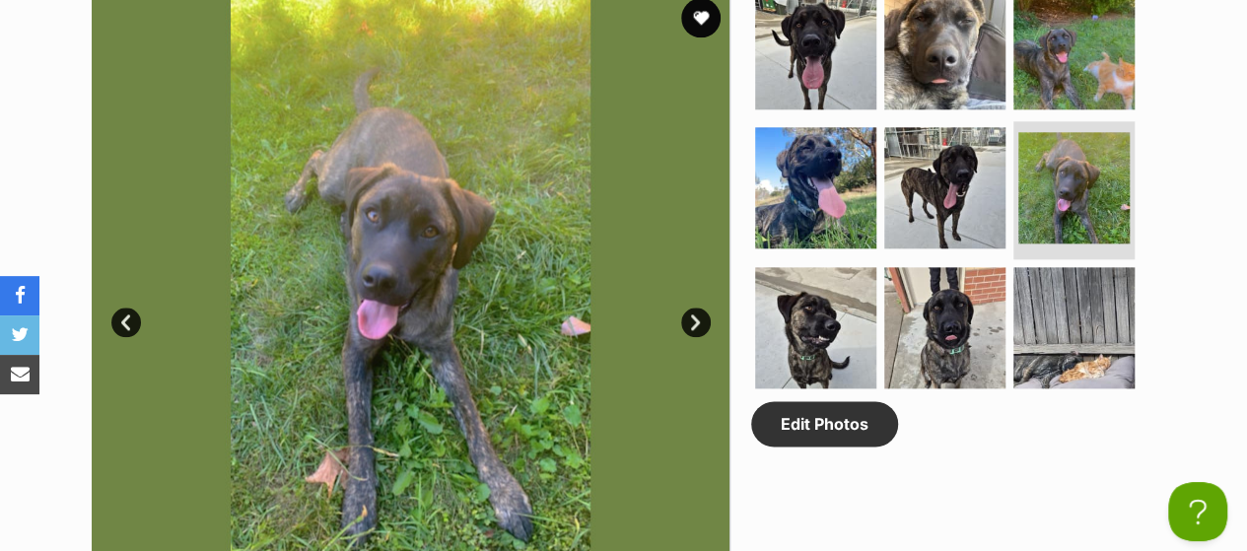
click at [702, 327] on link "Next" at bounding box center [696, 323] width 30 height 30
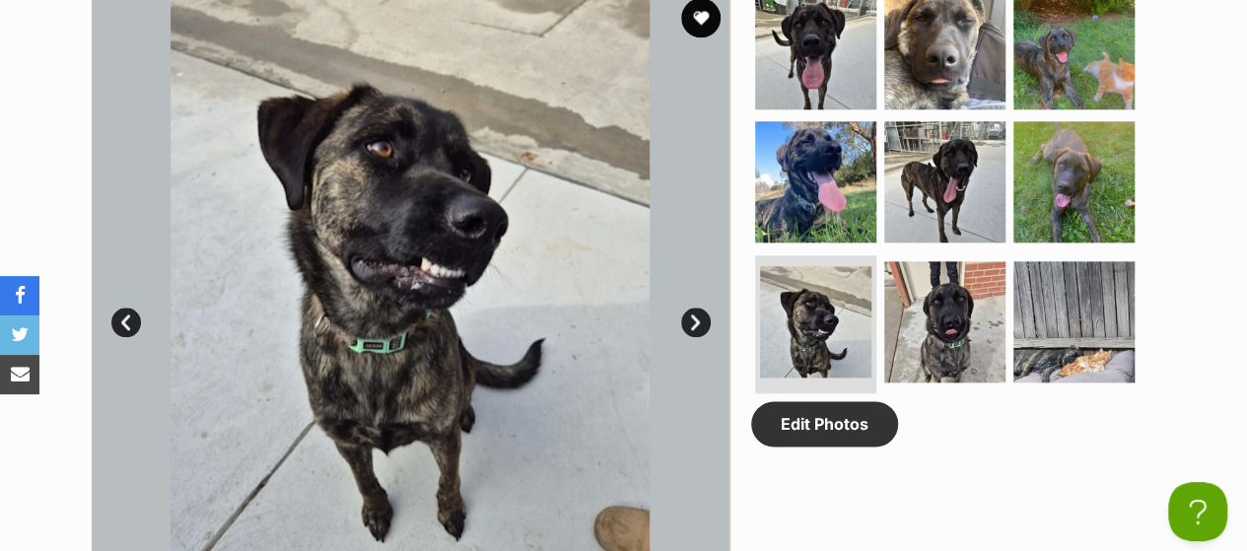
click at [702, 327] on link "Next" at bounding box center [696, 323] width 30 height 30
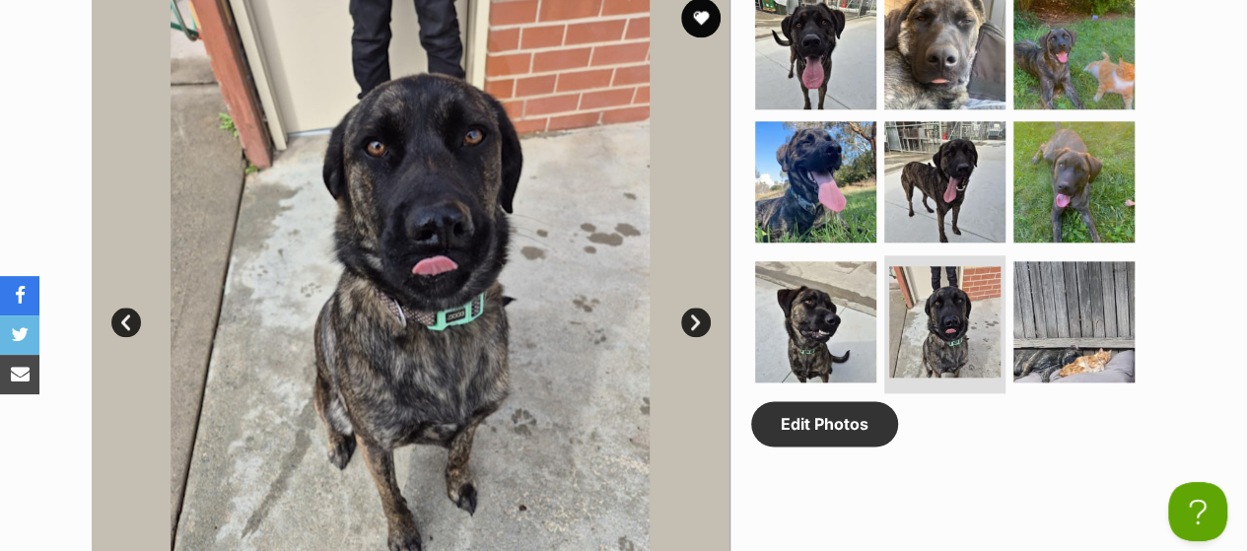
click at [702, 327] on link "Next" at bounding box center [696, 323] width 30 height 30
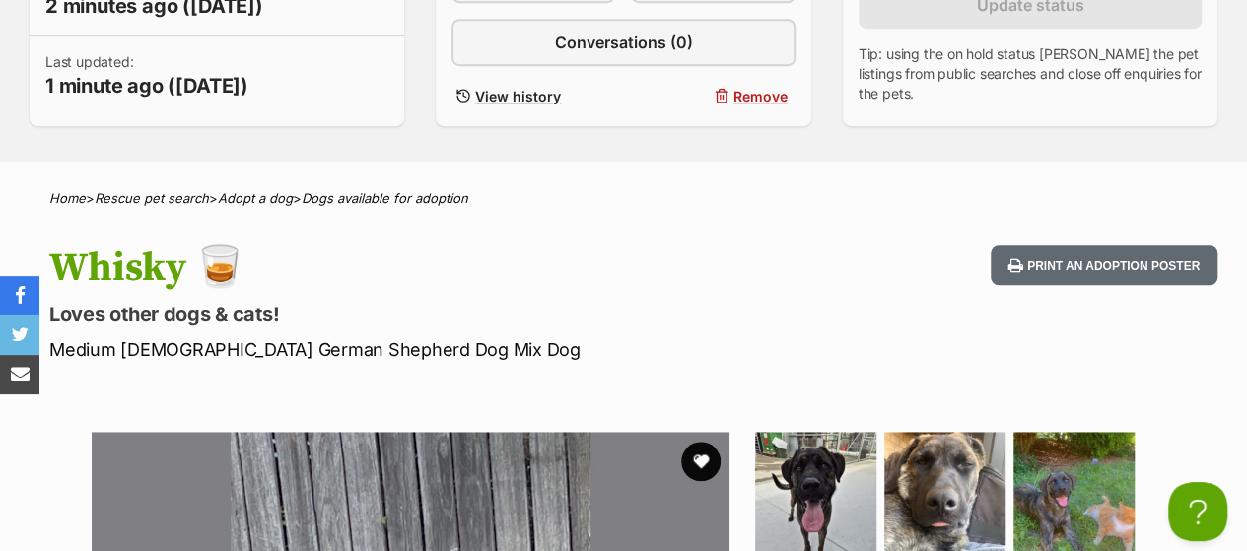
scroll to position [621, 0]
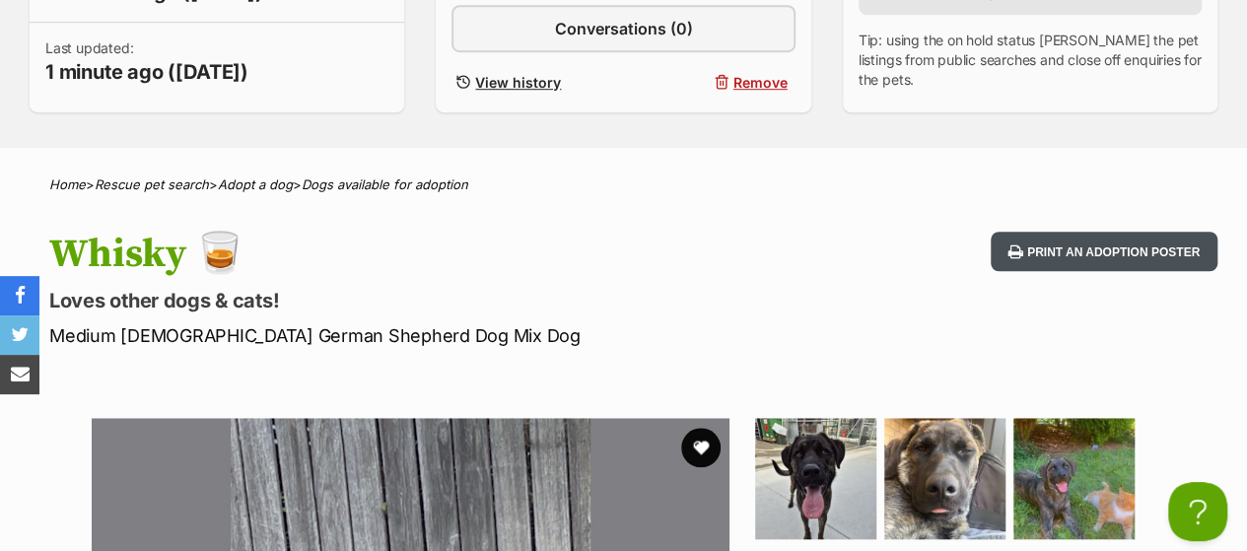
click at [1091, 252] on button "Print an adoption poster" at bounding box center [1104, 252] width 227 height 40
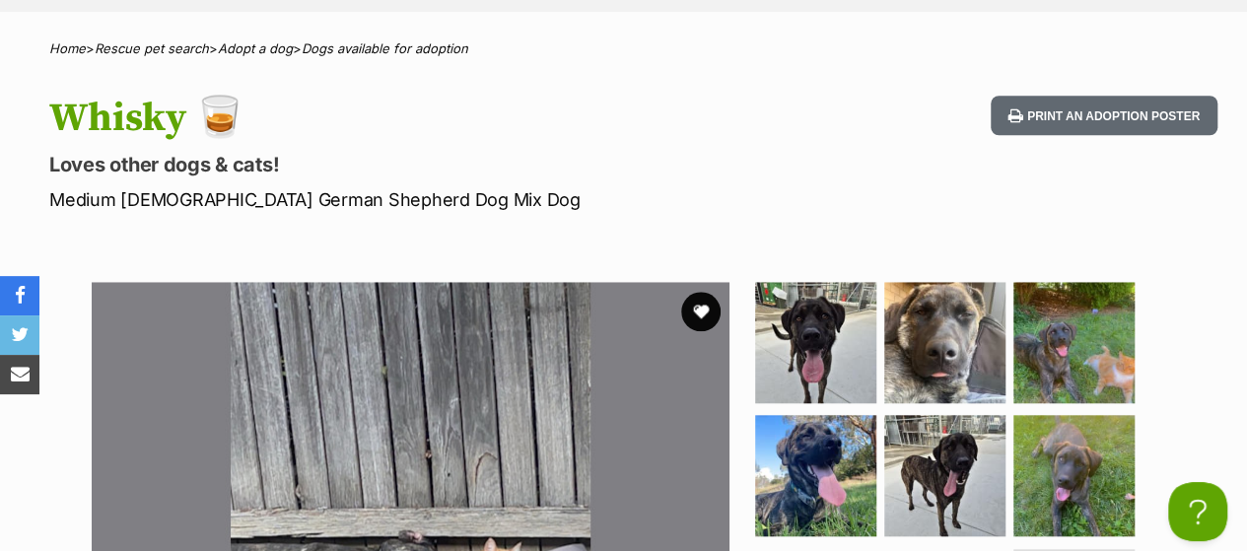
scroll to position [743, 0]
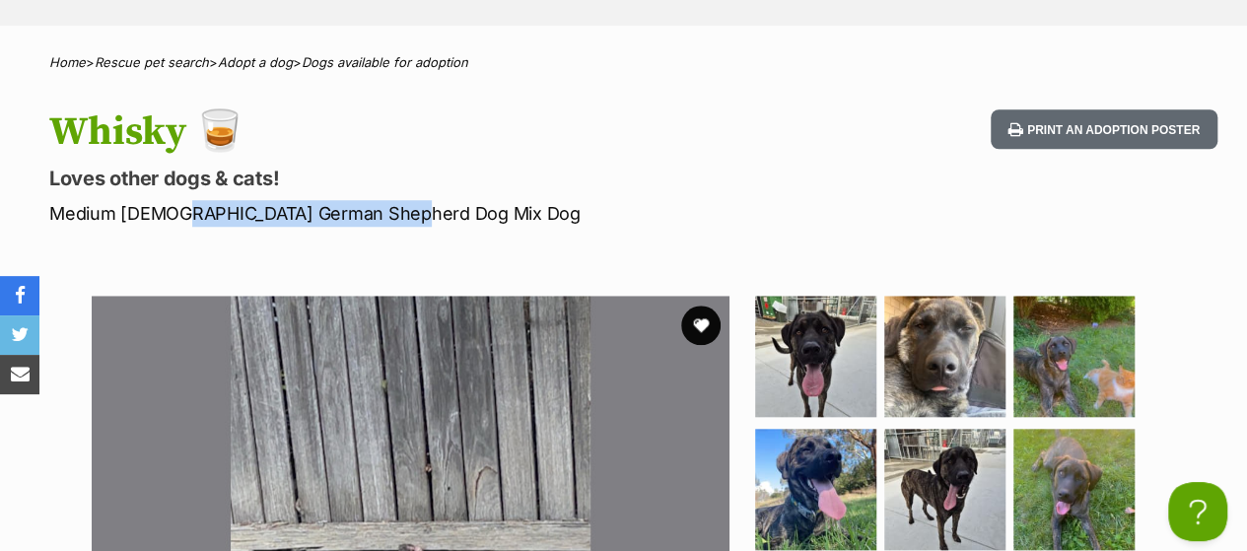
drag, startPoint x: 388, startPoint y: 215, endPoint x: 166, endPoint y: 212, distance: 222.9
click at [166, 212] on p "Medium [DEMOGRAPHIC_DATA] German Shepherd Dog Mix Dog" at bounding box center [405, 213] width 713 height 27
copy p "German Shepherd Dog Mix"
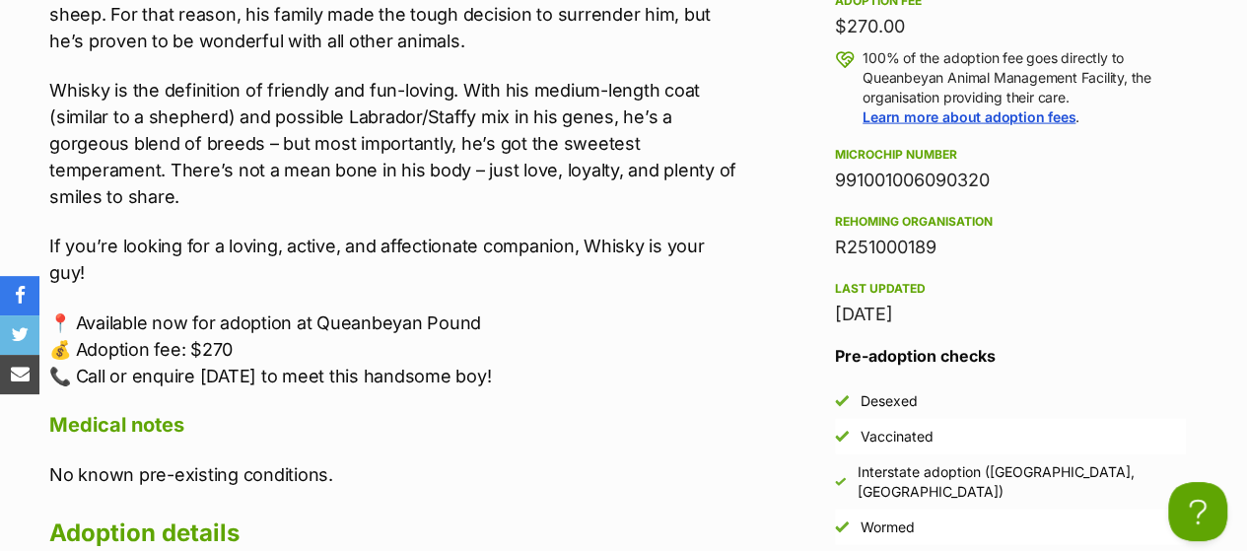
scroll to position [2145, 0]
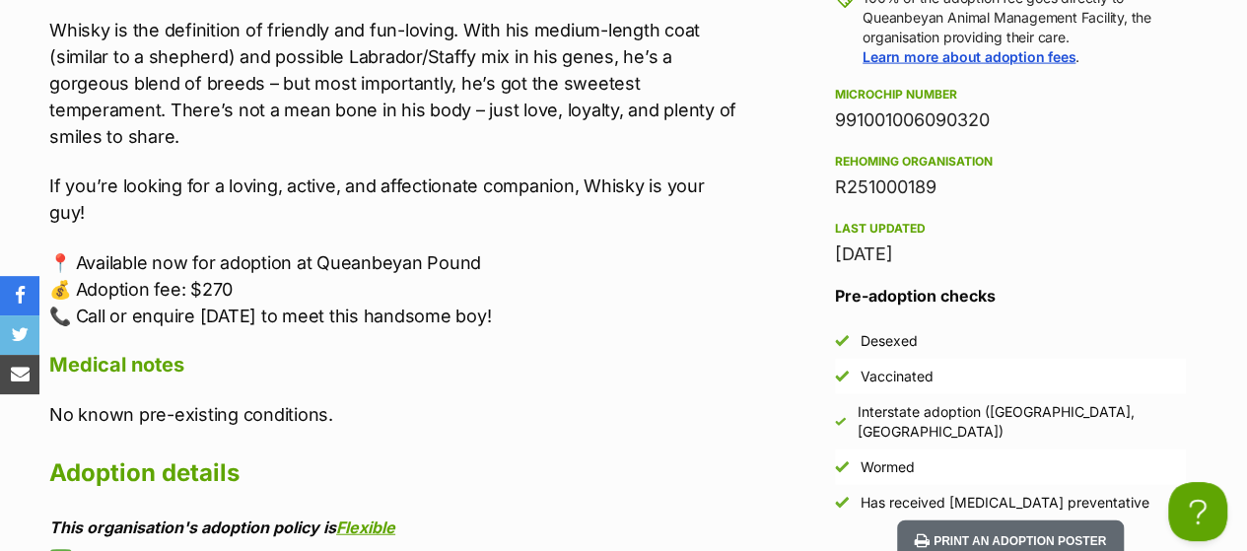
drag, startPoint x: 1004, startPoint y: 113, endPoint x: 830, endPoint y: 118, distance: 173.6
click at [830, 118] on aside "Rescue group Queanbeyan Animal Management Facility PetRescue ID 1139873 Locatio…" at bounding box center [1011, 96] width 414 height 850
copy div "991001006090320"
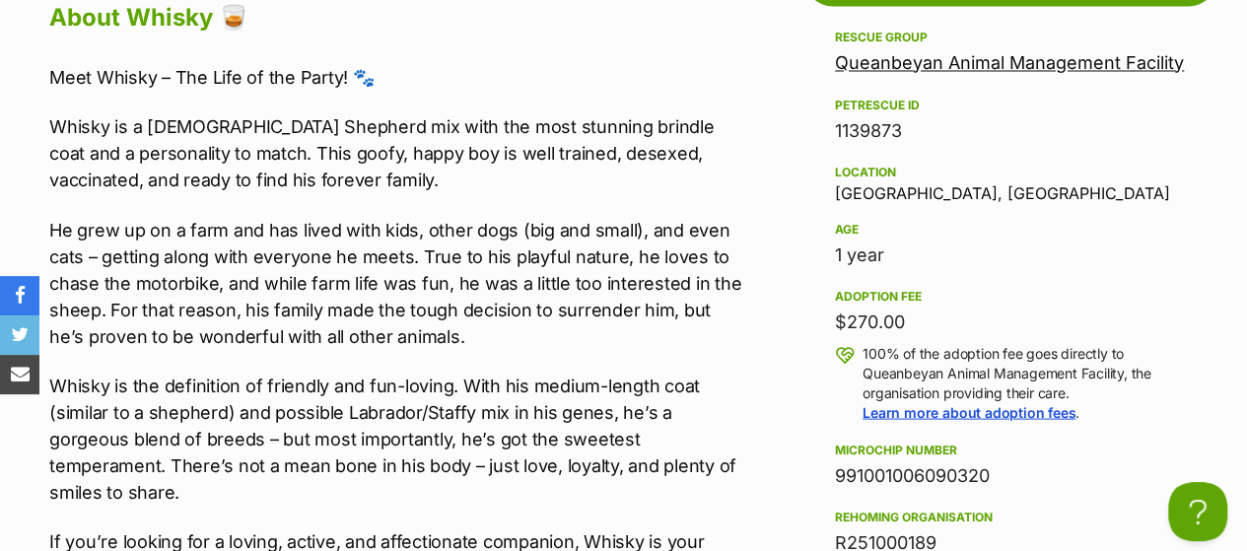
scroll to position [1797, 0]
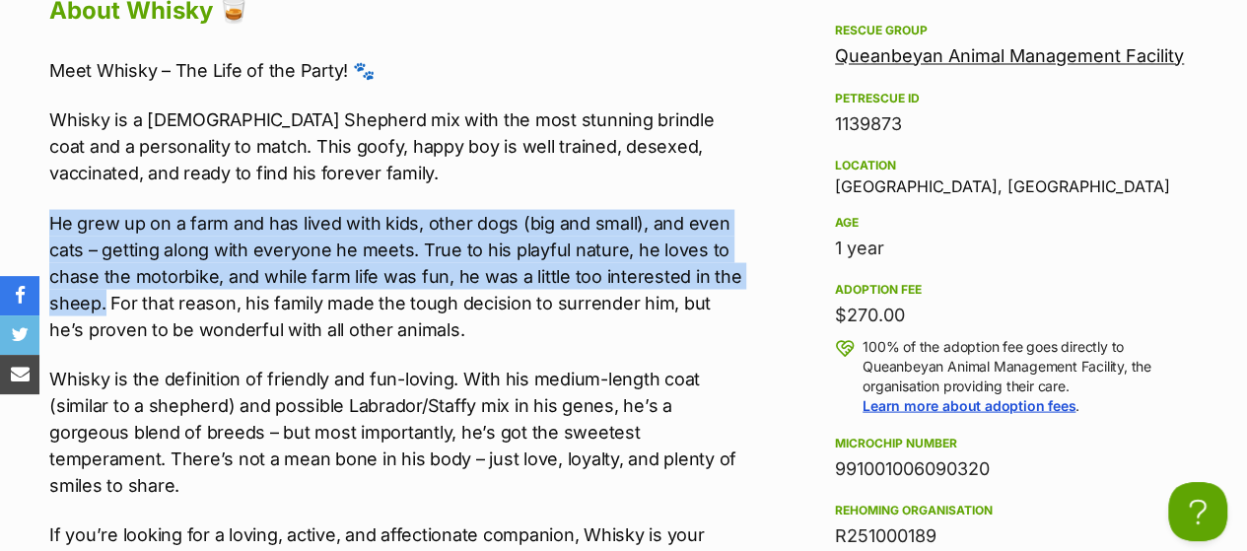
drag, startPoint x: 51, startPoint y: 221, endPoint x: 103, endPoint y: 305, distance: 98.2
click at [103, 305] on p "He grew up on a farm and has lived with kids, other dogs (big and small), and e…" at bounding box center [395, 275] width 693 height 133
copy p "He grew up on a farm and has lived with kids, other dogs (big and small), and e…"
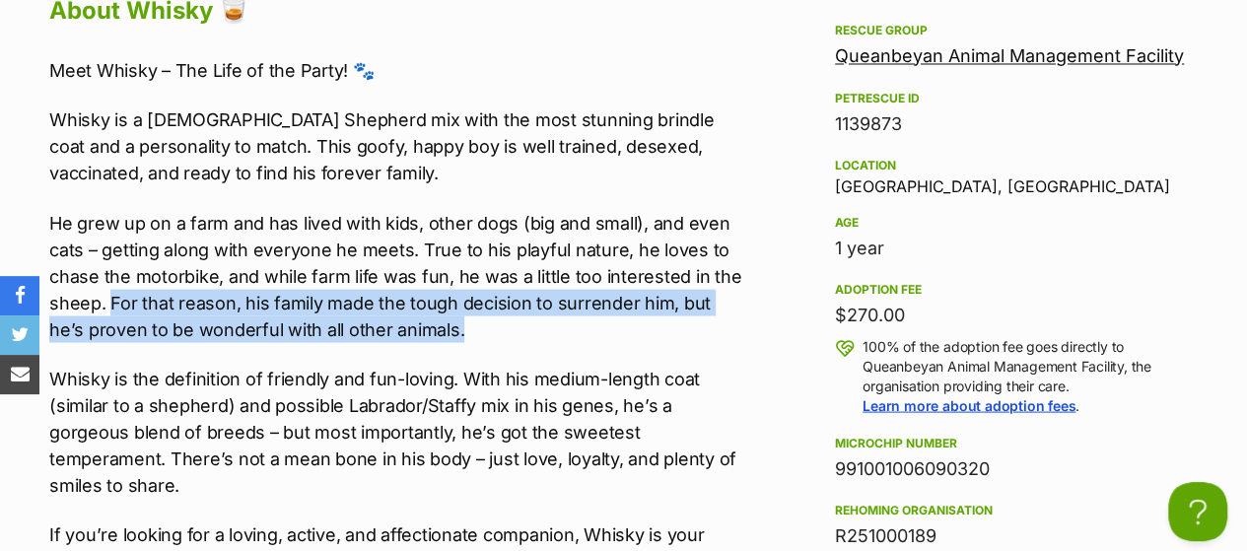
drag, startPoint x: 427, startPoint y: 330, endPoint x: 108, endPoint y: 293, distance: 320.7
click at [108, 293] on p "He grew up on a farm and has lived with kids, other dogs (big and small), and e…" at bounding box center [395, 275] width 693 height 133
copy p "For that reason, his family made the tough decision to surrender him, but he’s …"
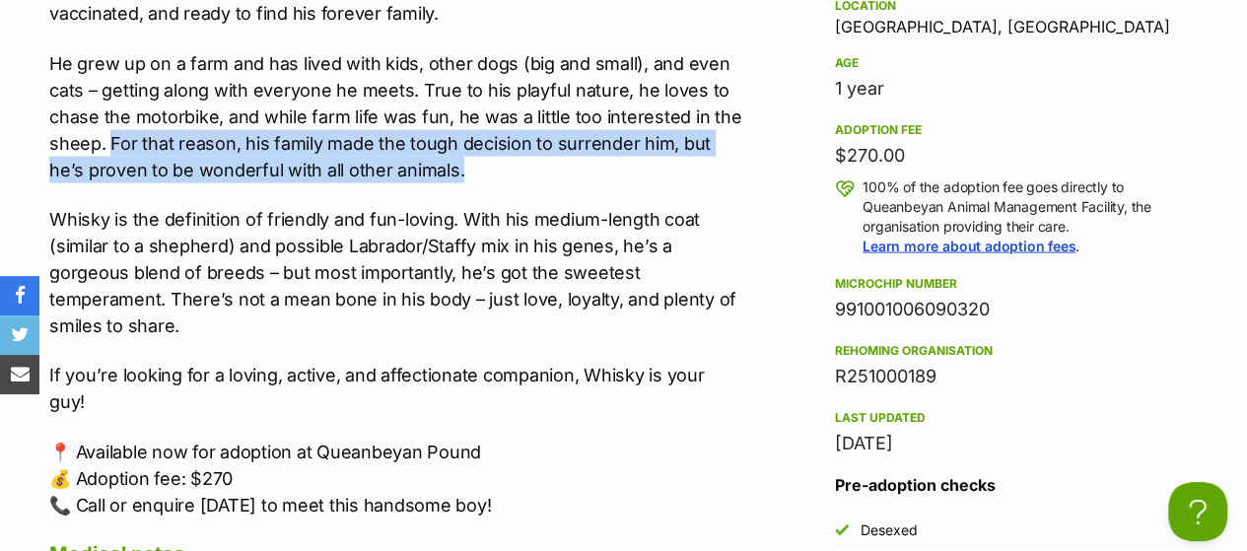
scroll to position [1970, 0]
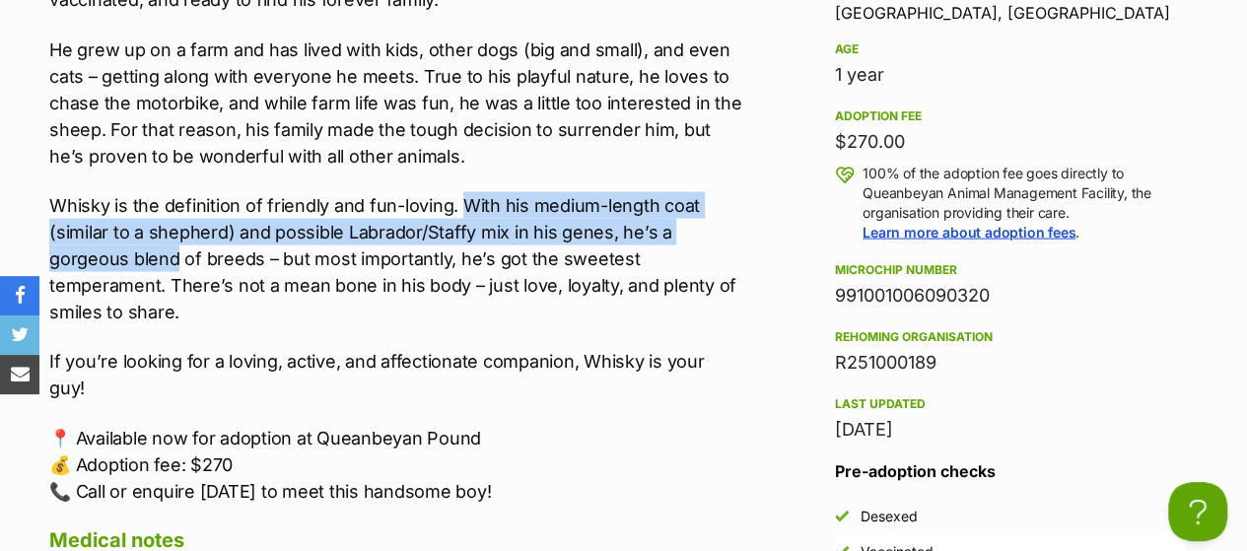
drag, startPoint x: 463, startPoint y: 202, endPoint x: 176, endPoint y: 252, distance: 292.3
click at [176, 252] on p "Whisky is the definition of friendly and fun-loving. With his medium-length coa…" at bounding box center [395, 258] width 693 height 133
copy p "With his medium-length coat (similar to a shepherd) and possible Labrador/Staff…"
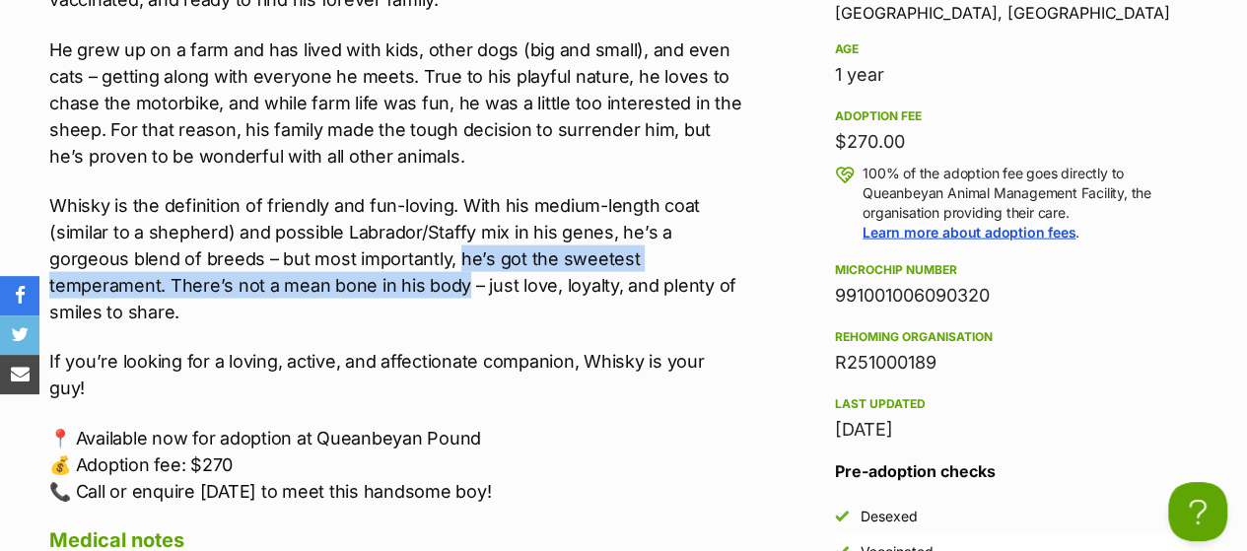
drag, startPoint x: 458, startPoint y: 260, endPoint x: 463, endPoint y: 277, distance: 17.5
click at [463, 277] on p "Whisky is the definition of friendly and fun-loving. With his medium-length coa…" at bounding box center [395, 258] width 693 height 133
copy p "he’s got the sweetest temperament. There’s not a mean bone in his body"
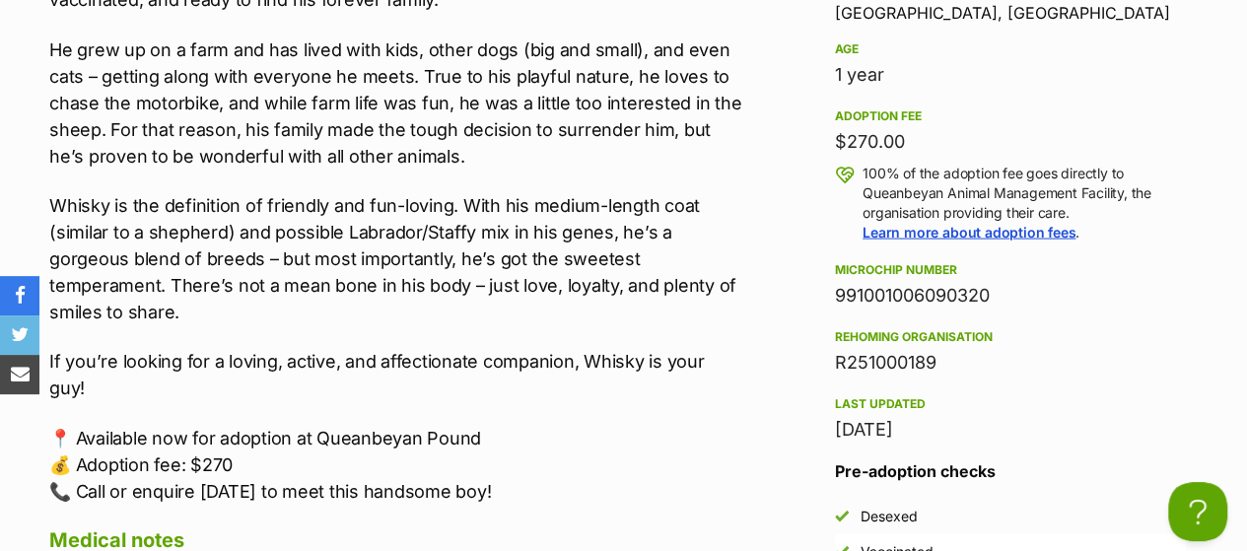
click at [401, 125] on p "He grew up on a farm and has lived with kids, other dogs (big and small), and e…" at bounding box center [395, 102] width 693 height 133
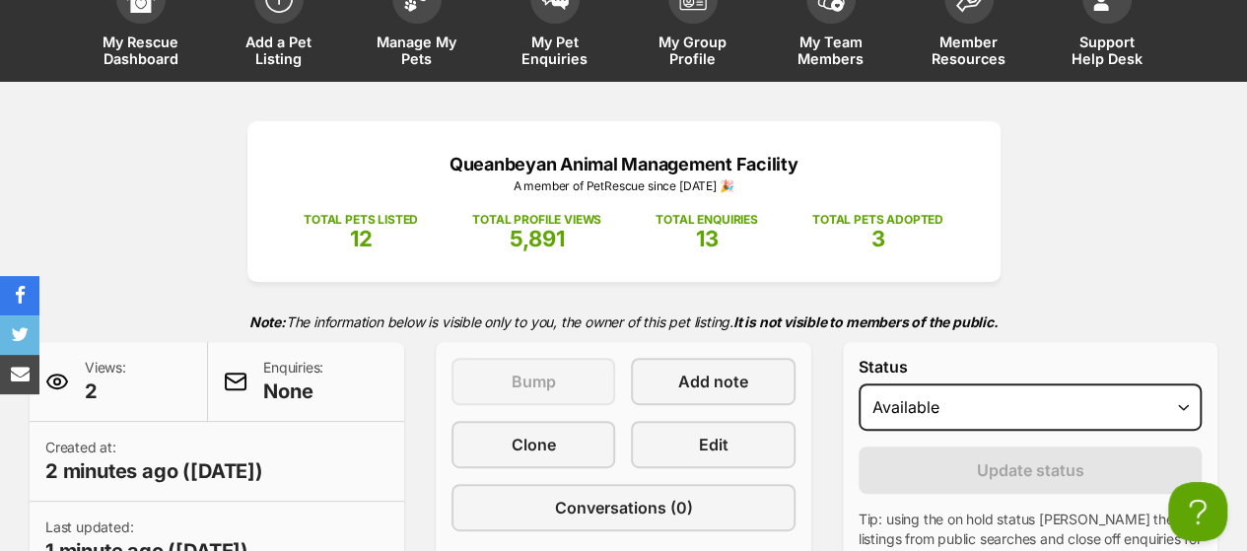
scroll to position [0, 0]
